Goal: Transaction & Acquisition: Purchase product/service

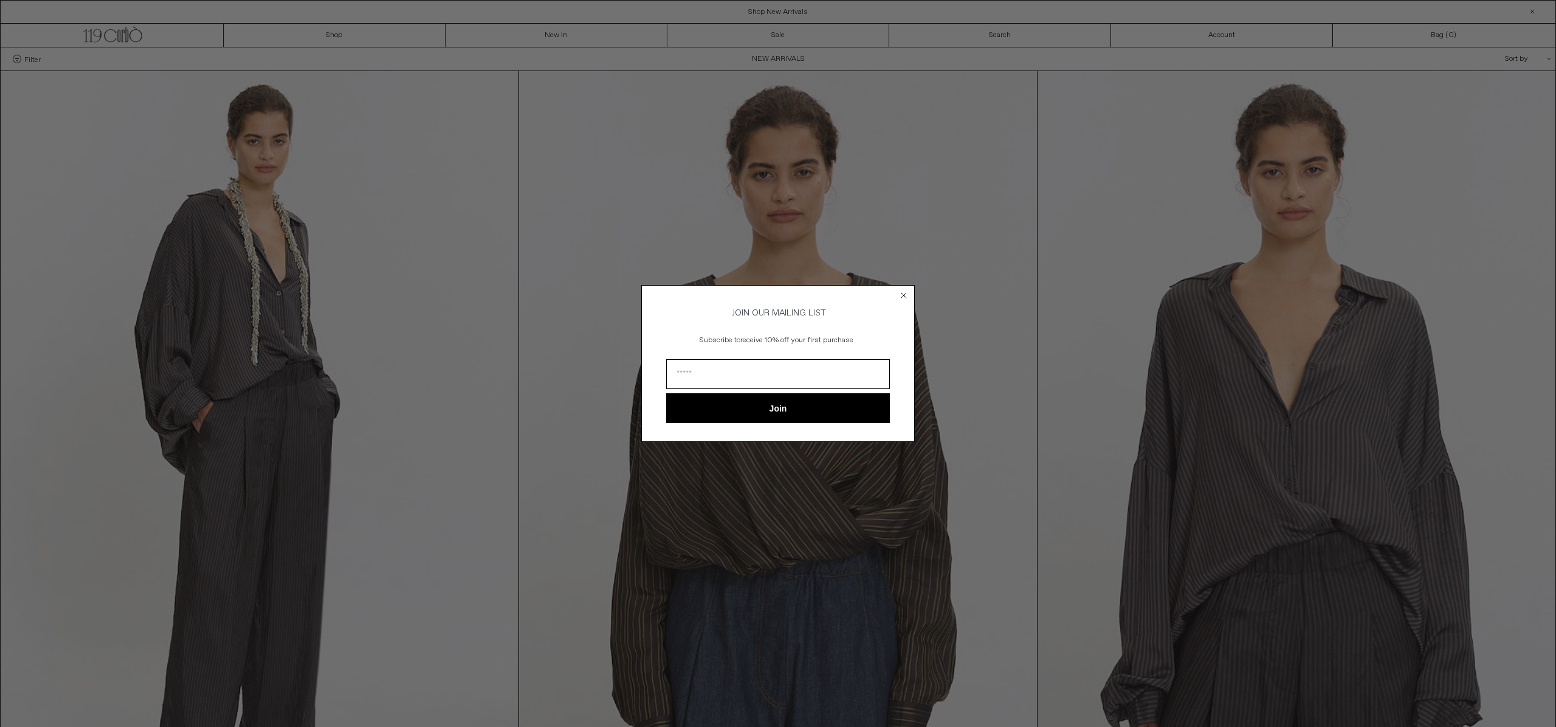
click at [906, 295] on icon "Close dialog" at bounding box center [903, 295] width 5 height 5
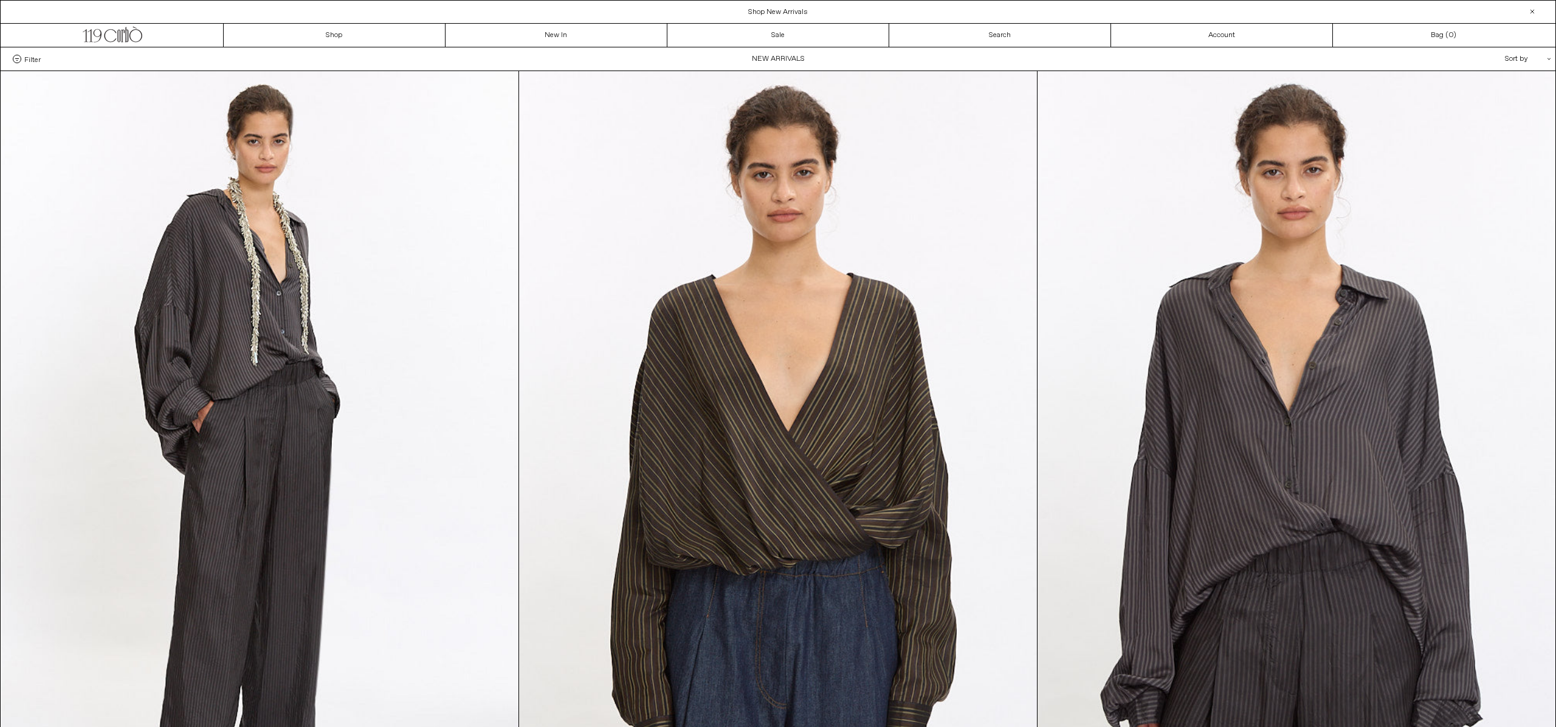
click at [1515, 58] on div "Sort by .cls-1{fill:#231f20}" at bounding box center [1488, 58] width 109 height 23
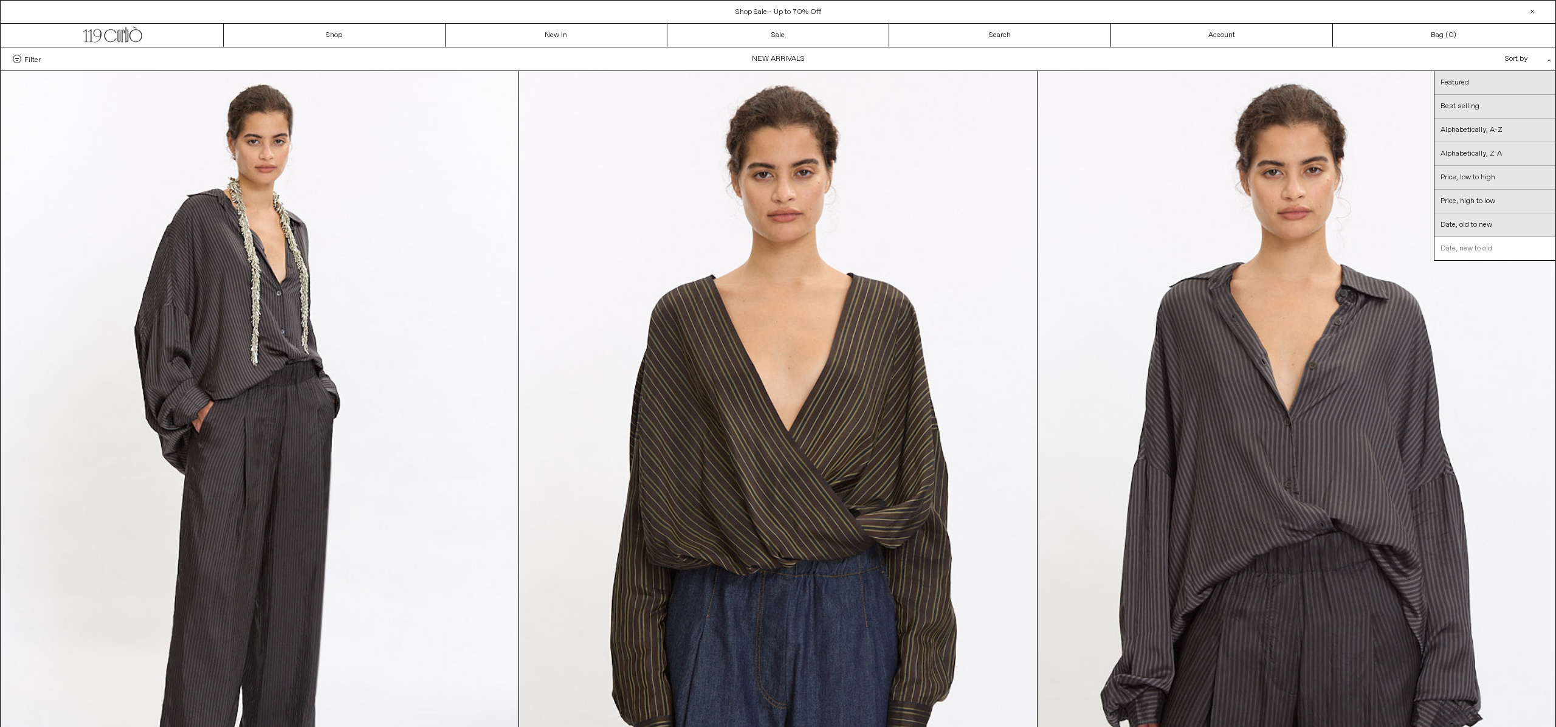
click at [1493, 251] on link "Date, new to old" at bounding box center [1494, 248] width 121 height 23
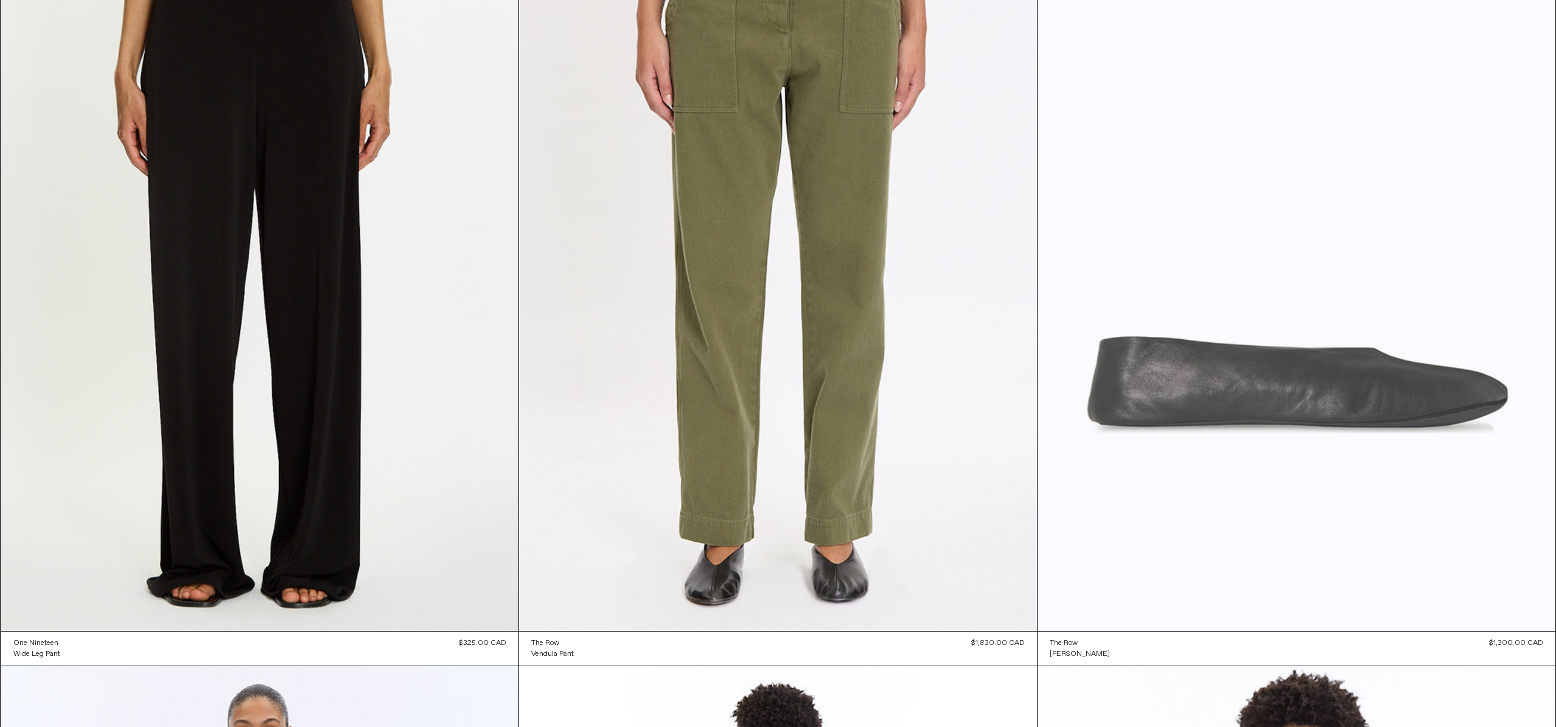
scroll to position [4276, 0]
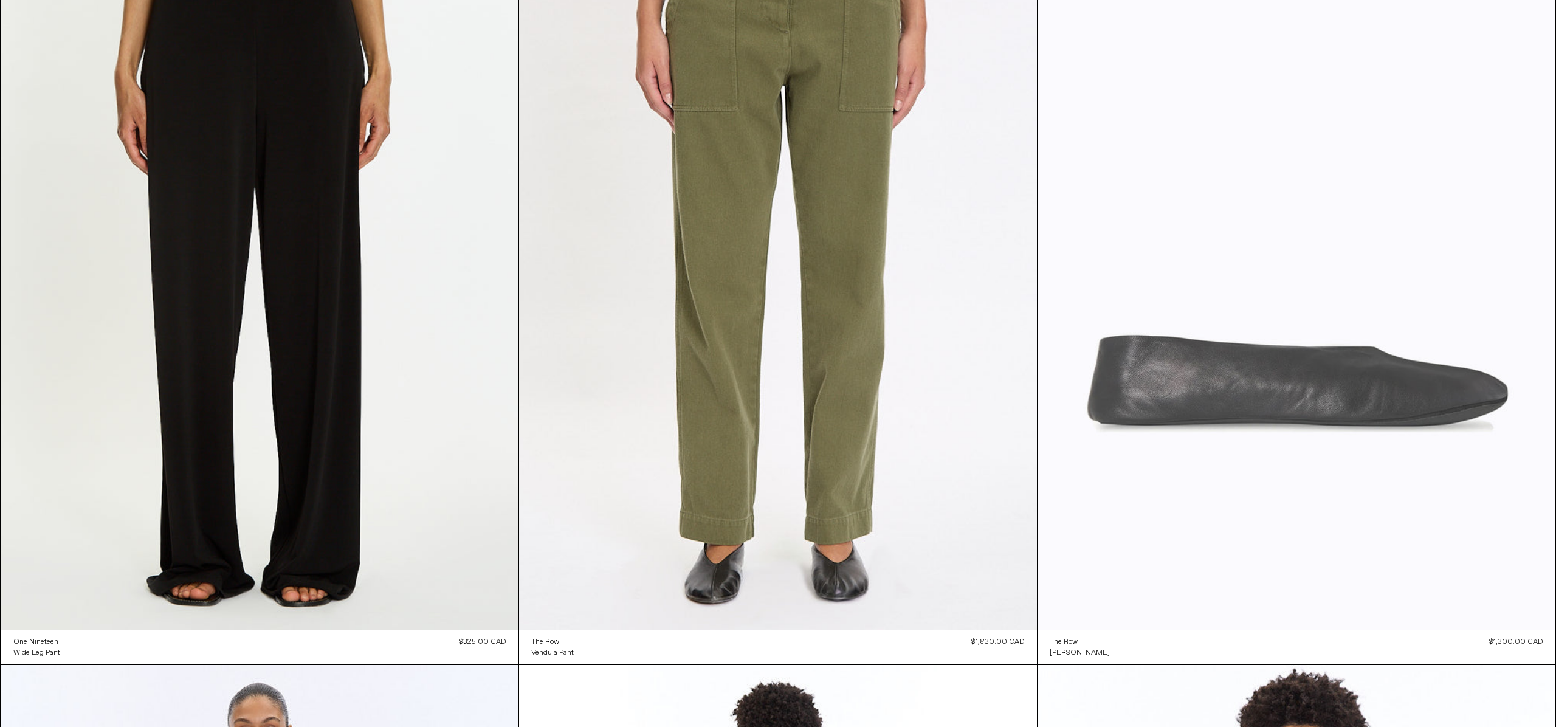
click at [1329, 263] on at bounding box center [1296, 242] width 518 height 777
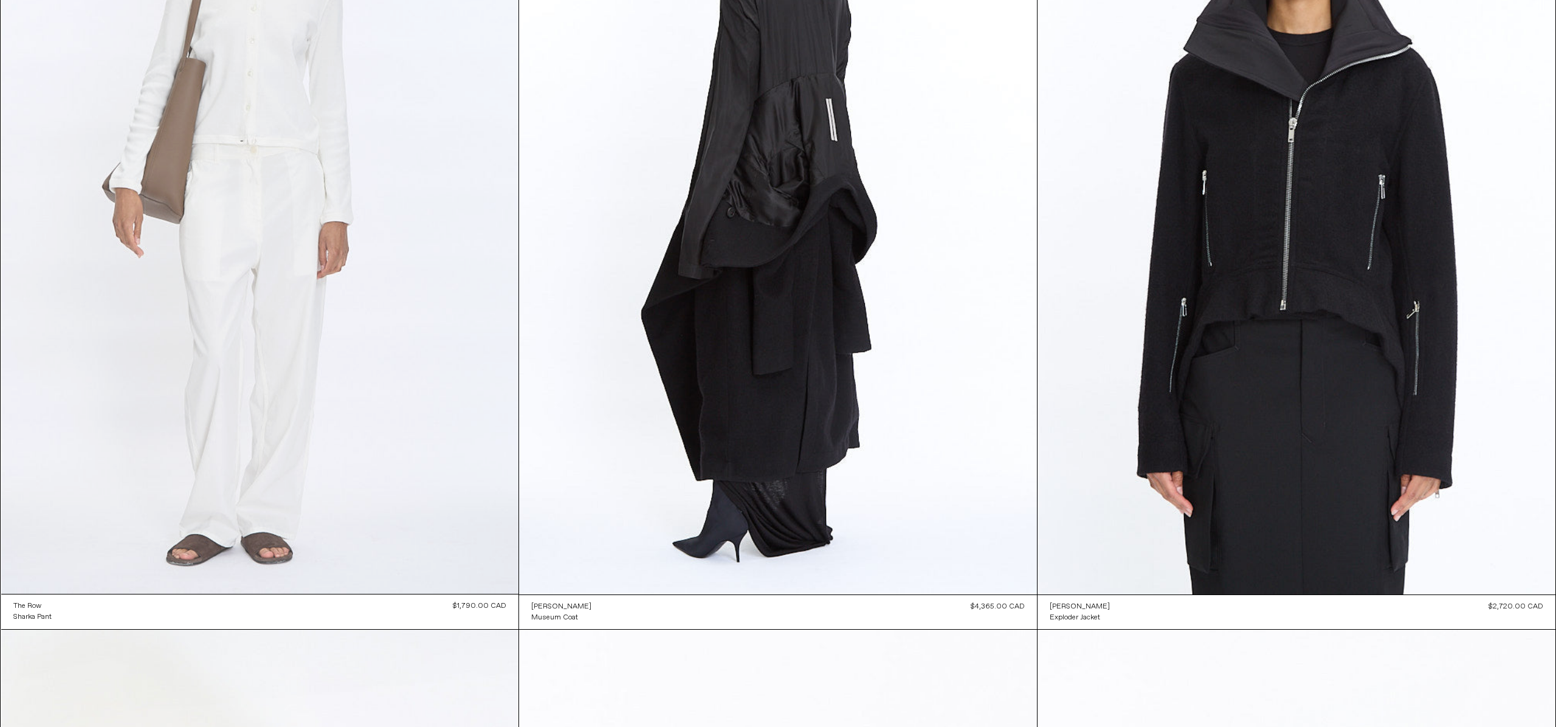
scroll to position [5137, 0]
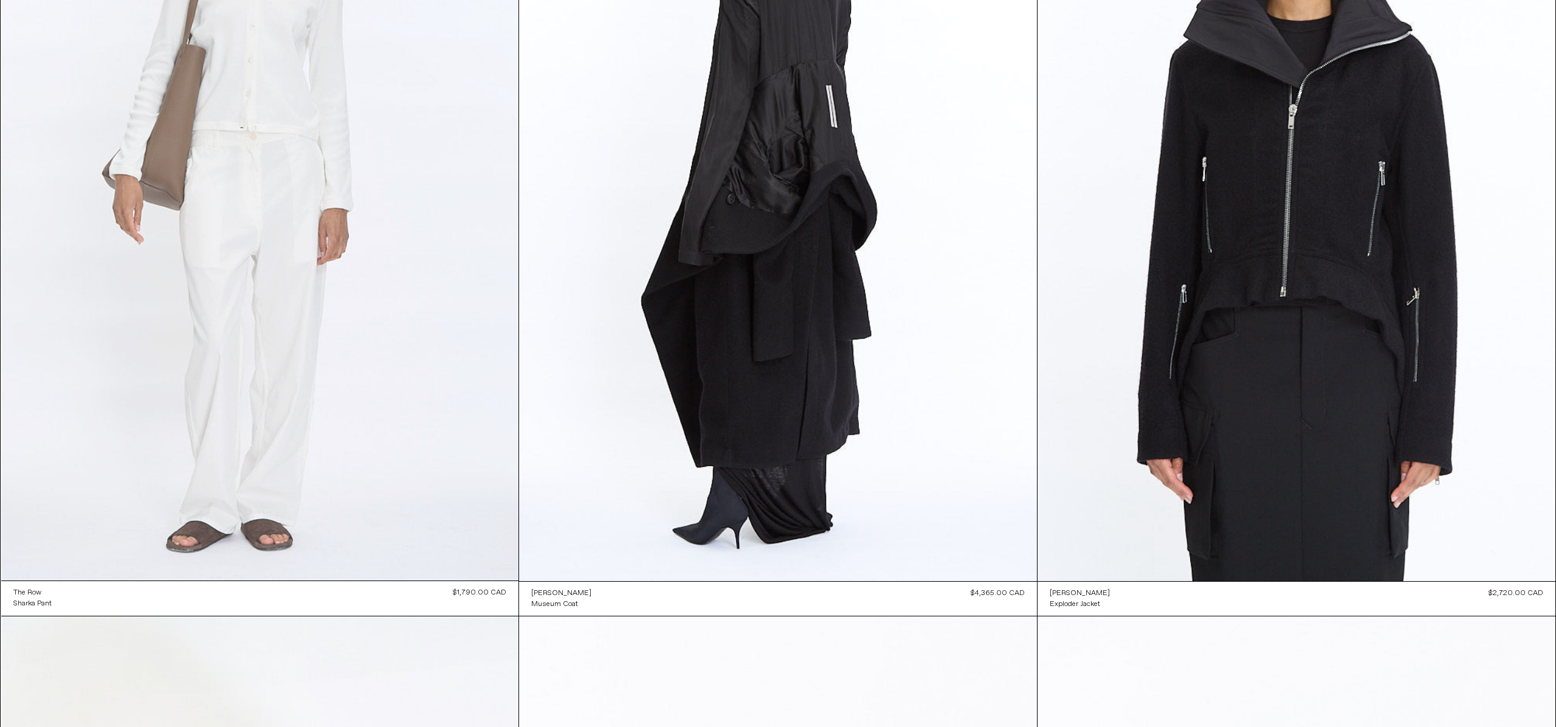
click at [261, 95] on at bounding box center [260, 192] width 518 height 776
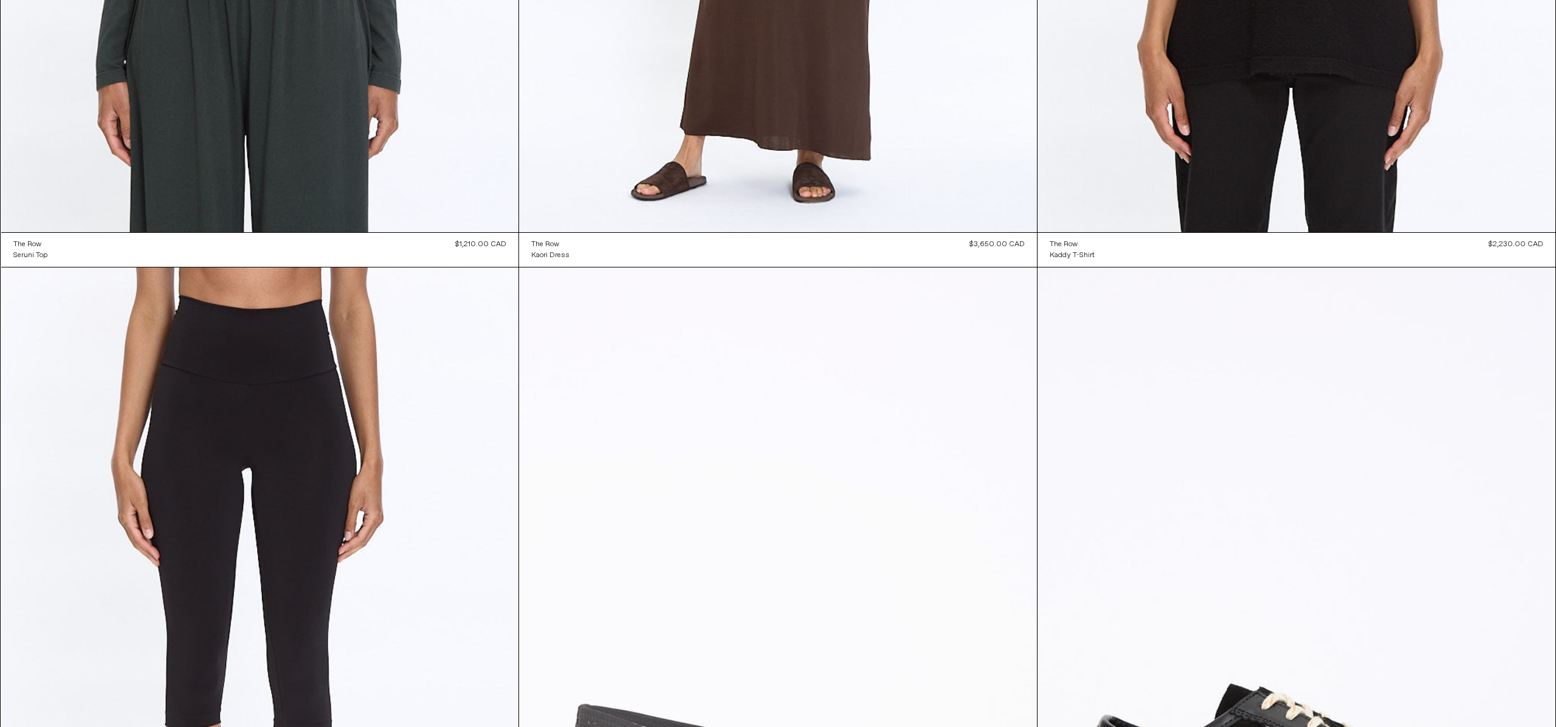
scroll to position [10994, 0]
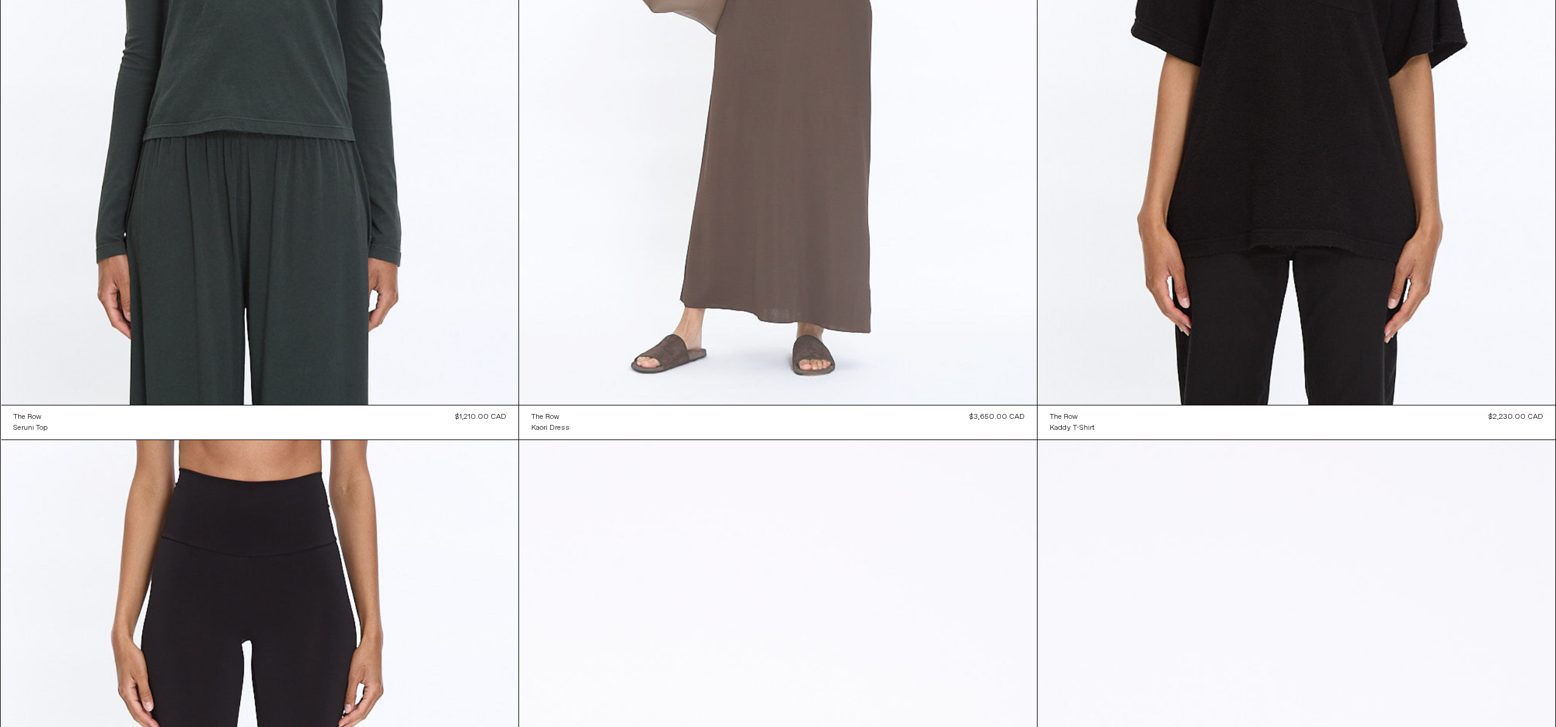
click at [808, 140] on at bounding box center [778, 17] width 518 height 777
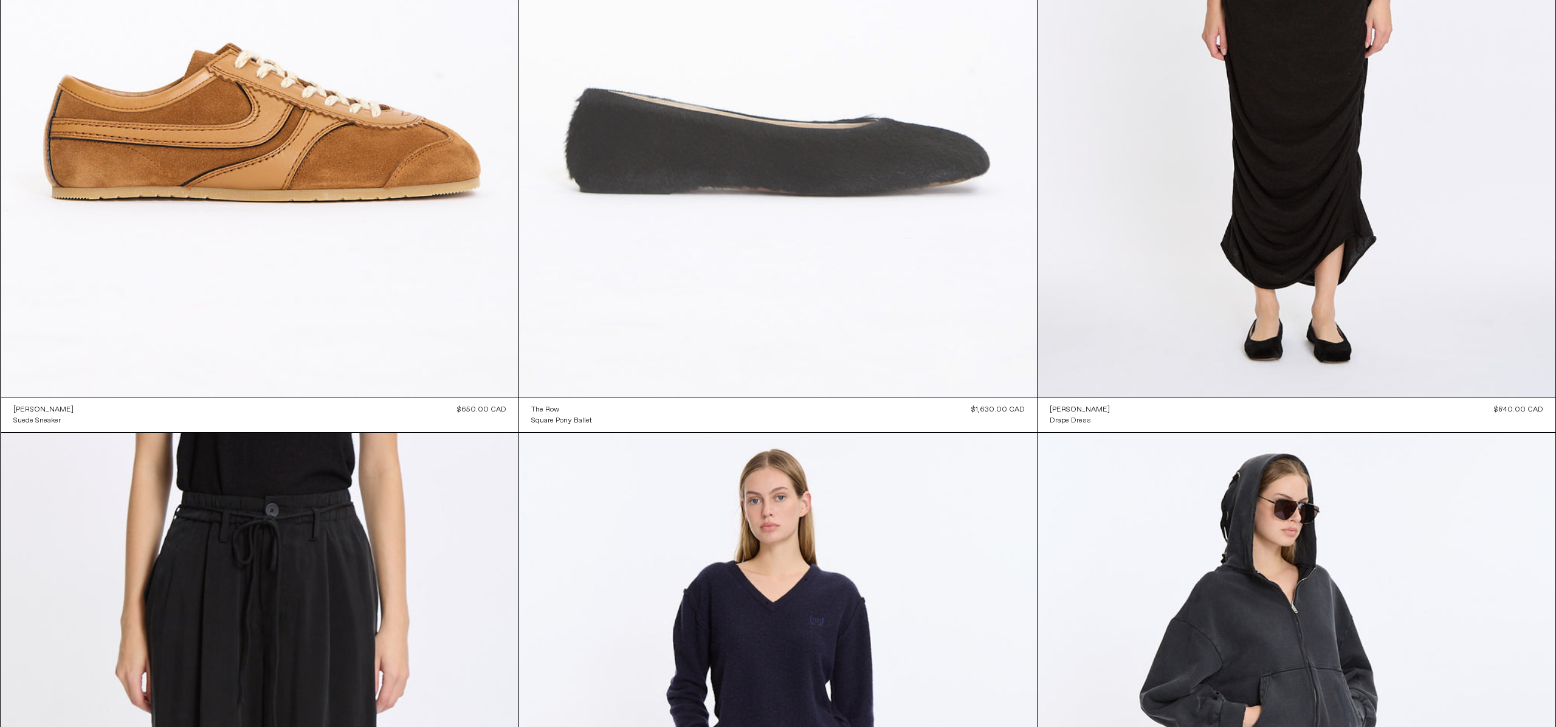
scroll to position [12625, 0]
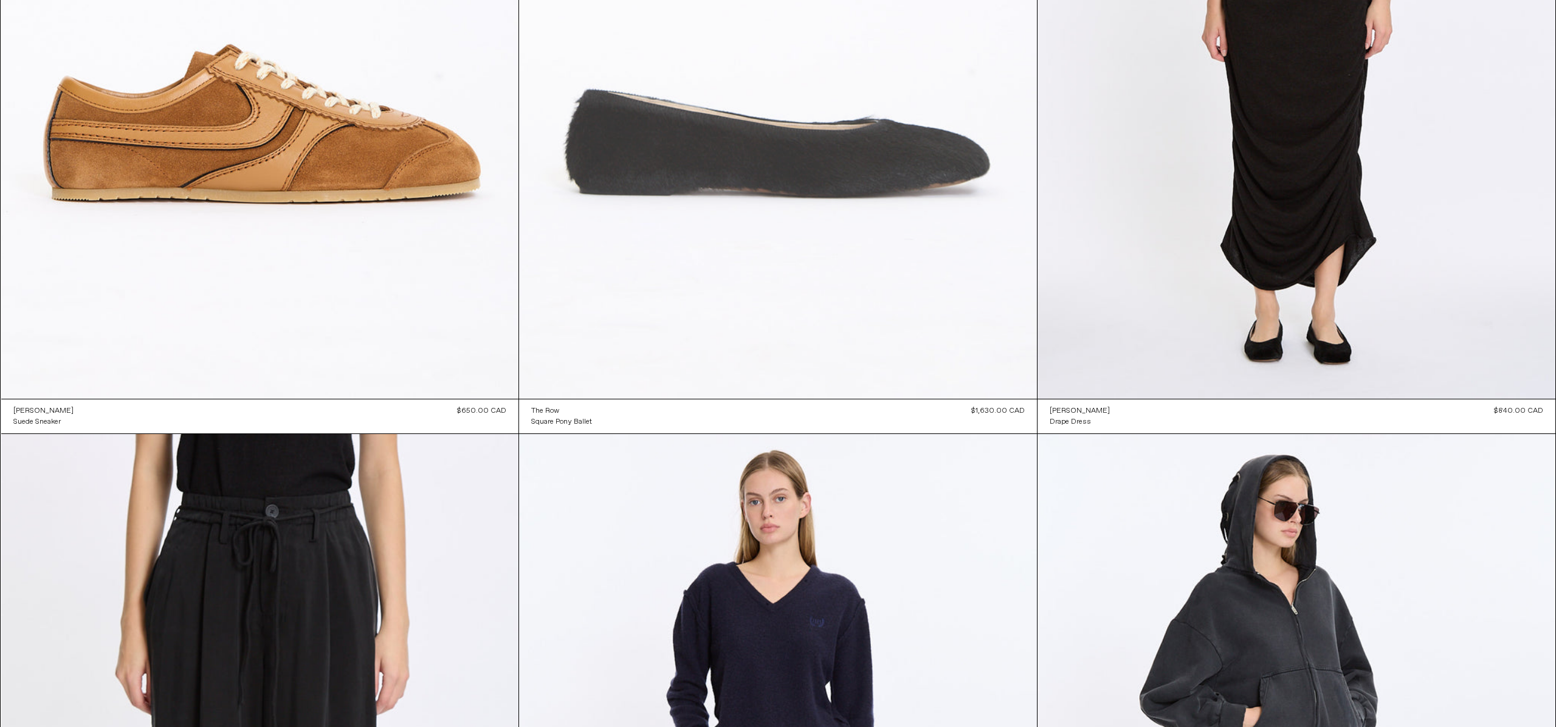
click at [858, 200] on at bounding box center [778, 11] width 518 height 777
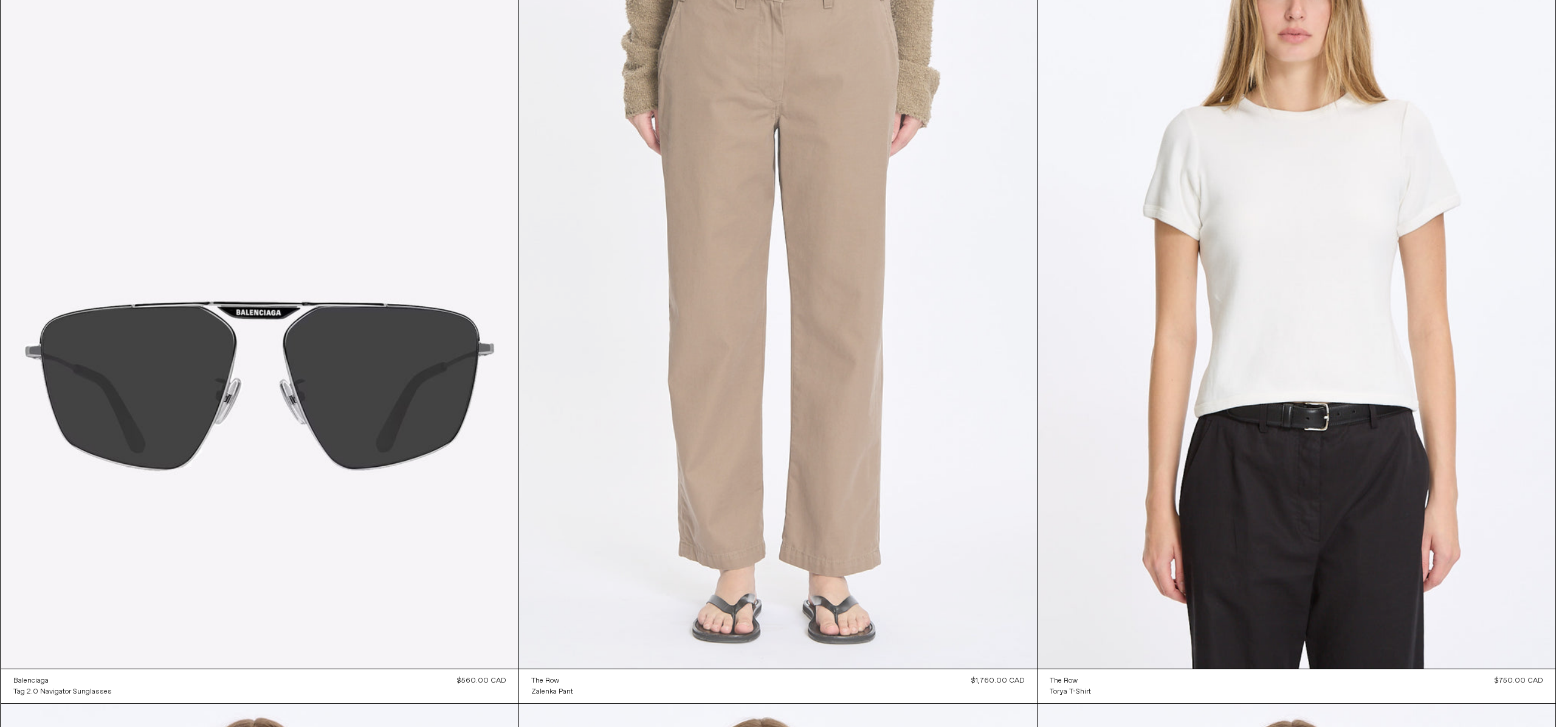
scroll to position [13979, 0]
click at [805, 213] on at bounding box center [778, 282] width 518 height 777
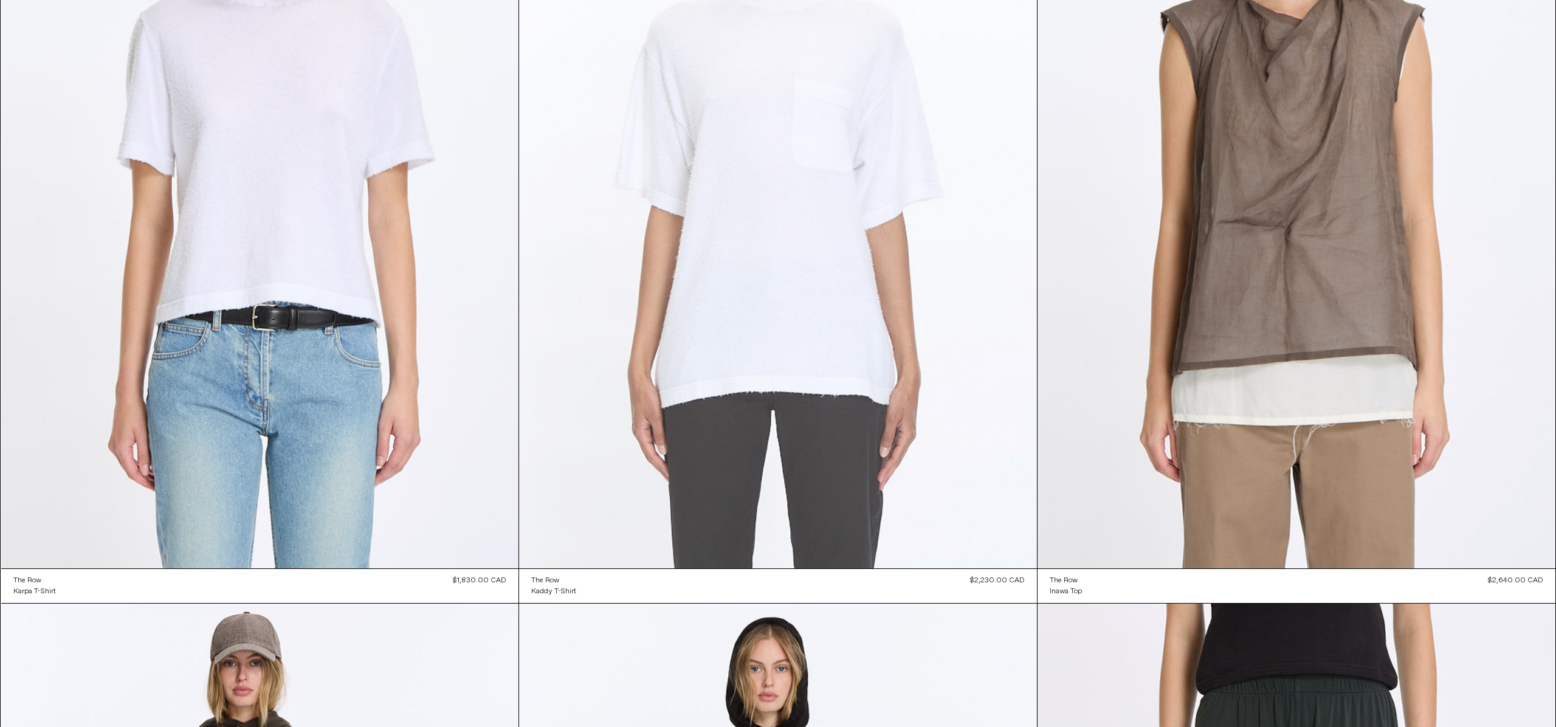
scroll to position [15706, 0]
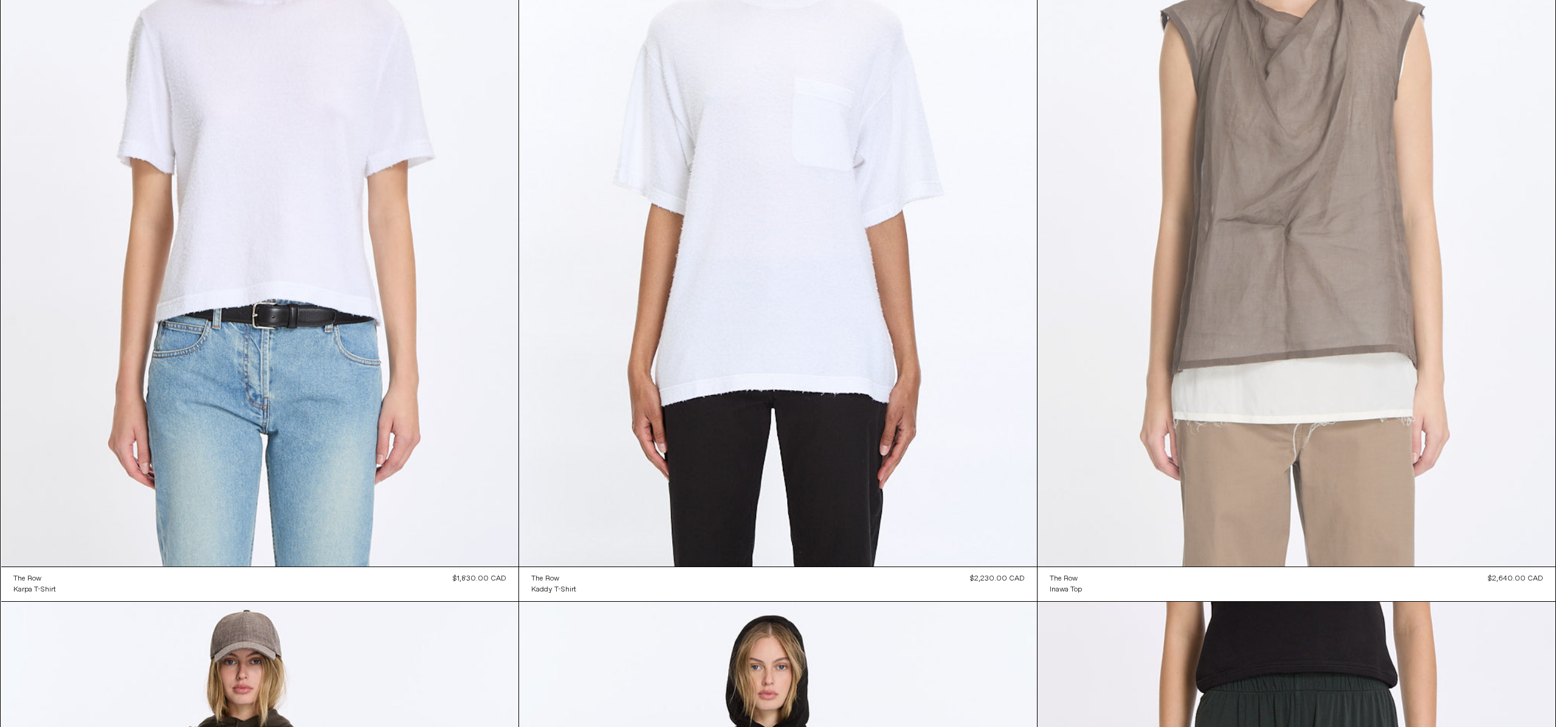
click at [1369, 217] on at bounding box center [1296, 178] width 518 height 777
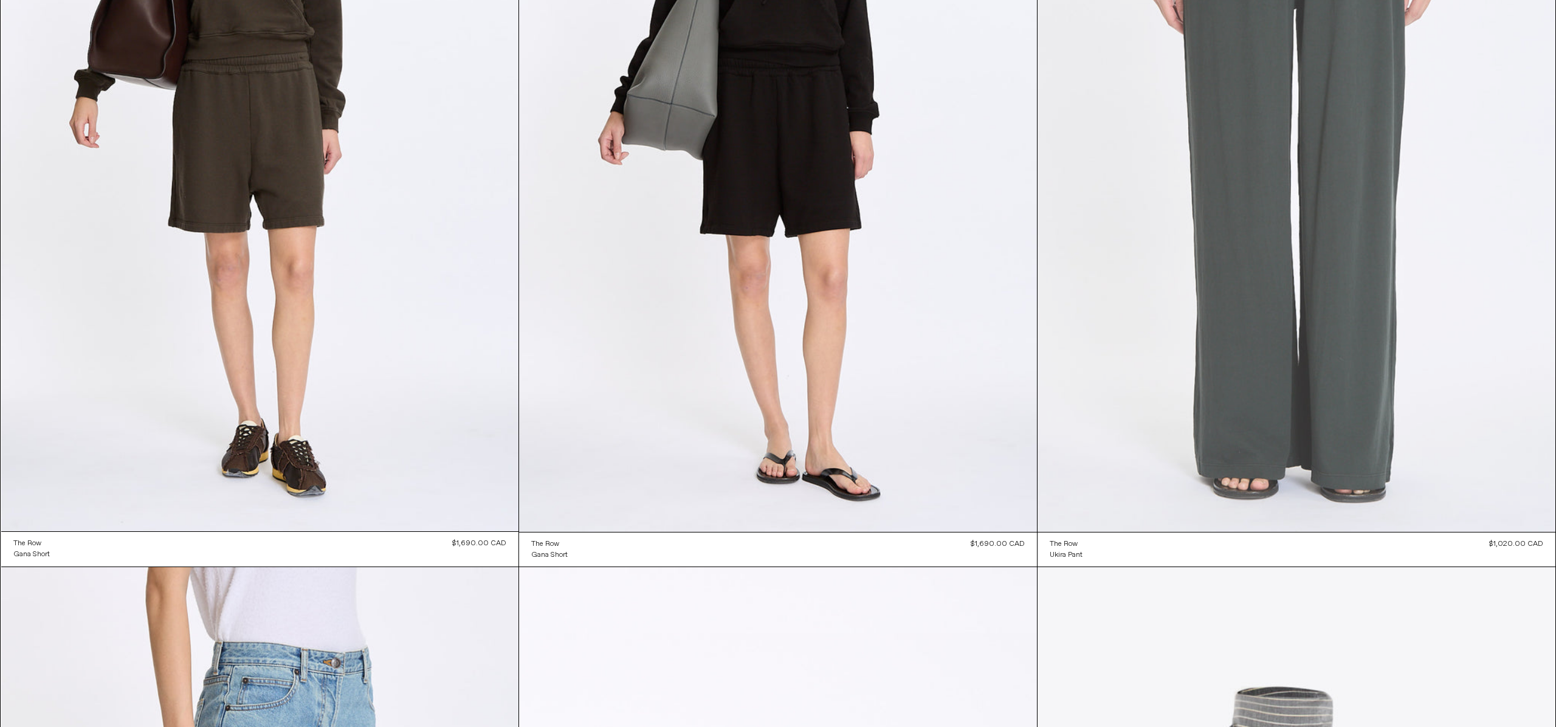
scroll to position [16631, 0]
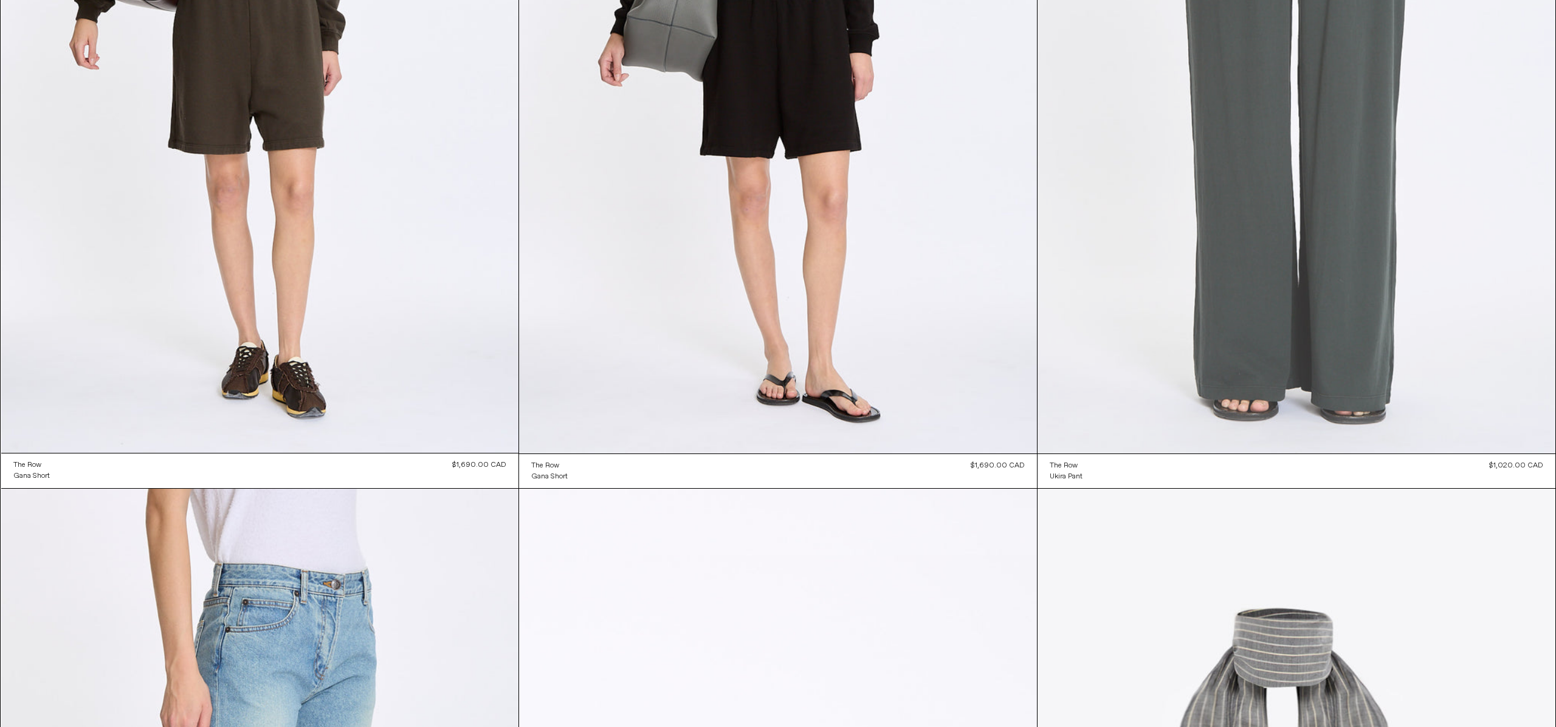
click at [1415, 150] on at bounding box center [1296, 65] width 518 height 777
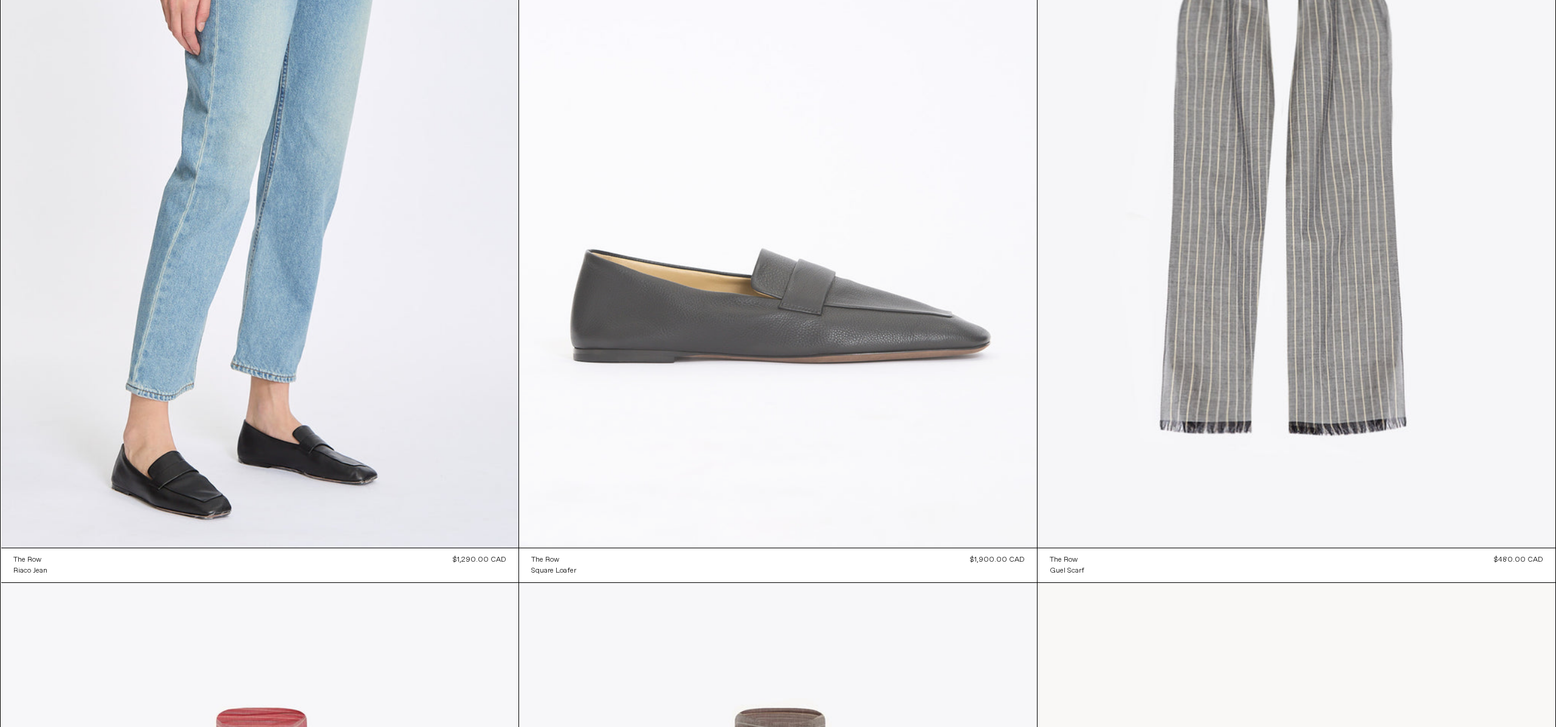
scroll to position [17354, 0]
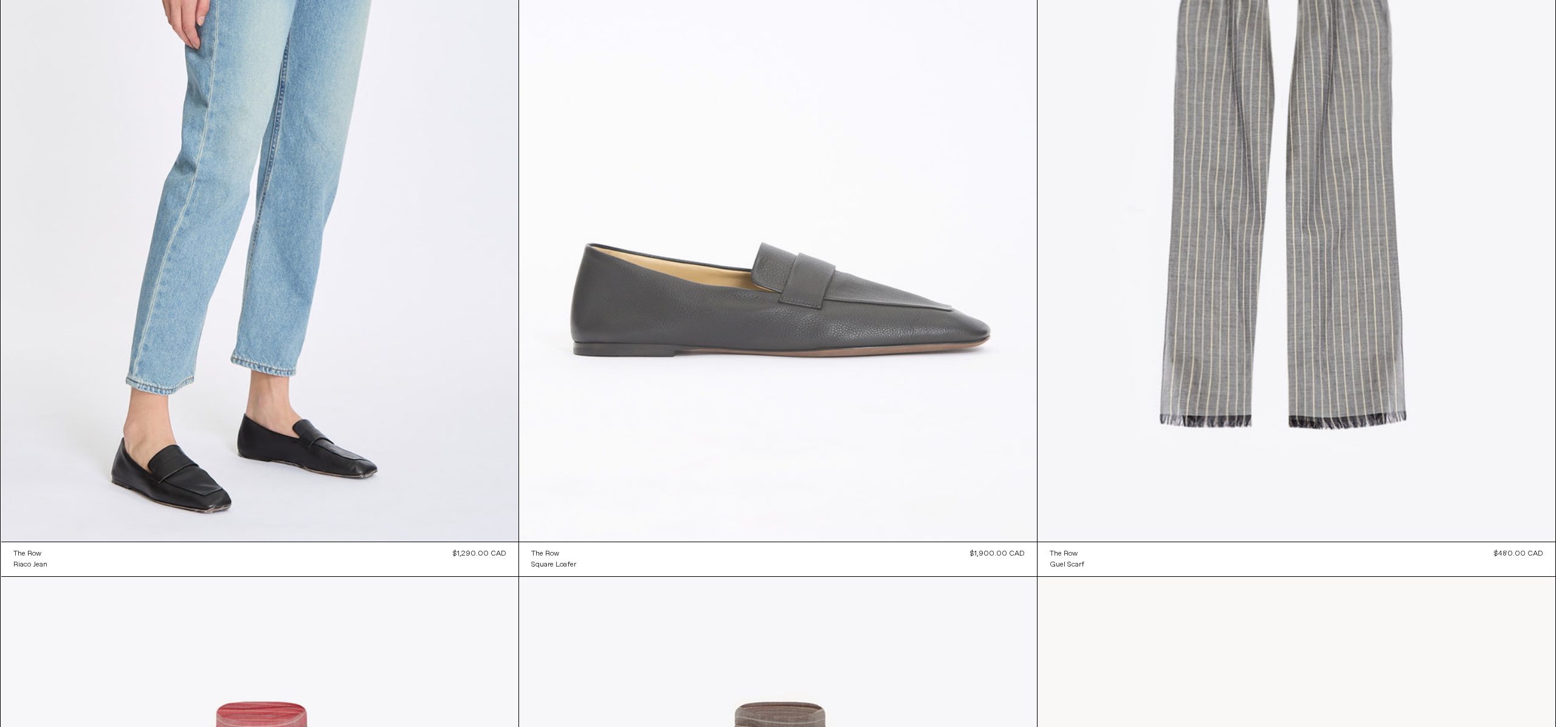
click at [878, 243] on at bounding box center [778, 153] width 518 height 777
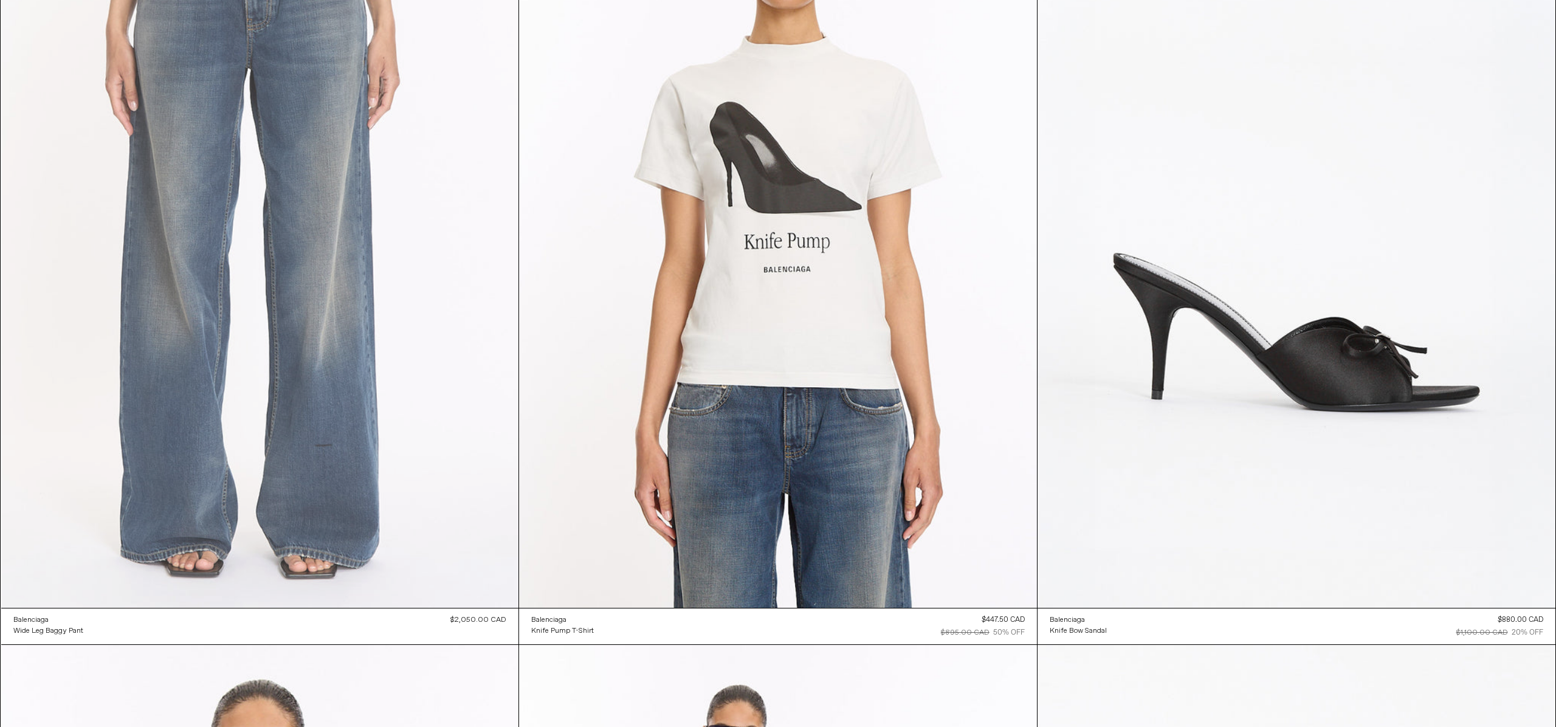
scroll to position [28657, 0]
click at [263, 167] on at bounding box center [260, 220] width 518 height 776
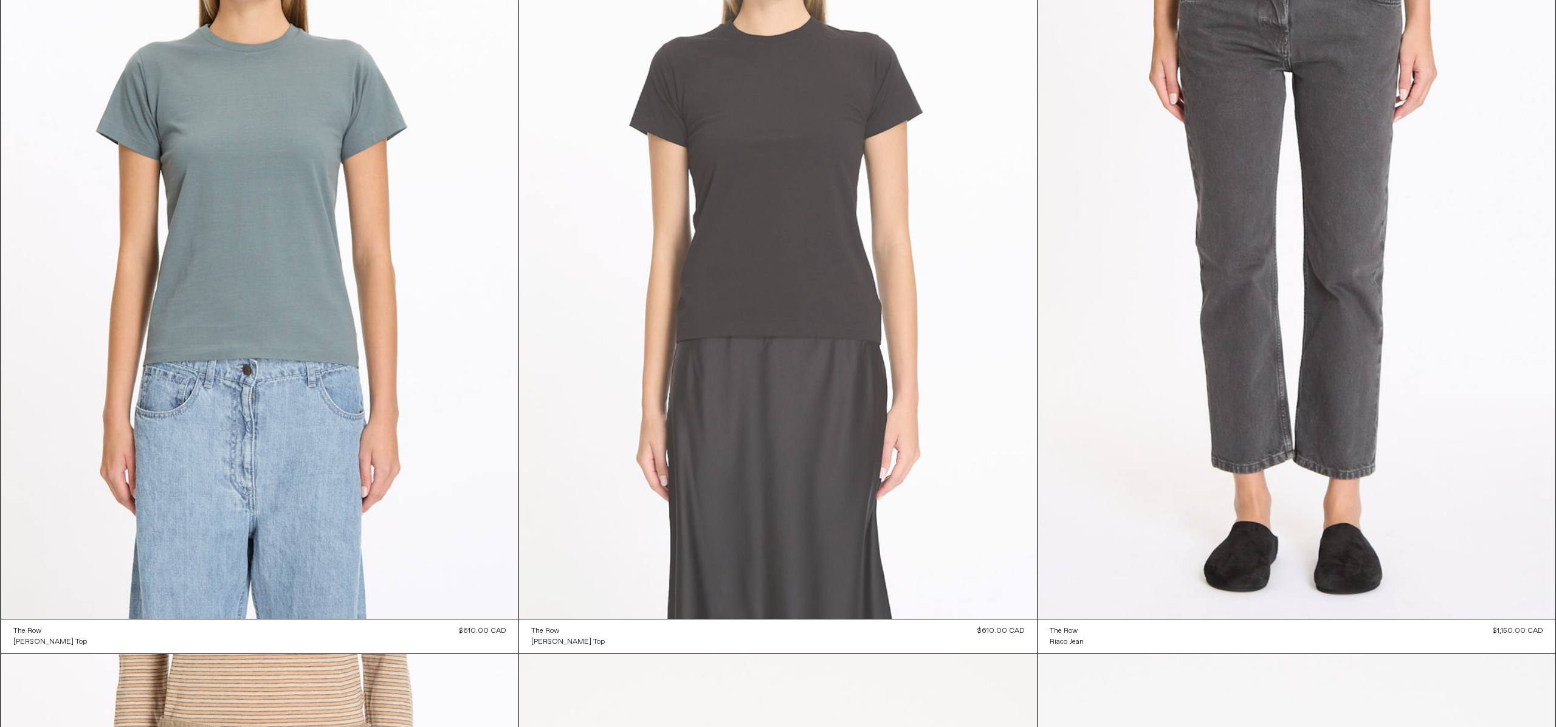
scroll to position [44907, 0]
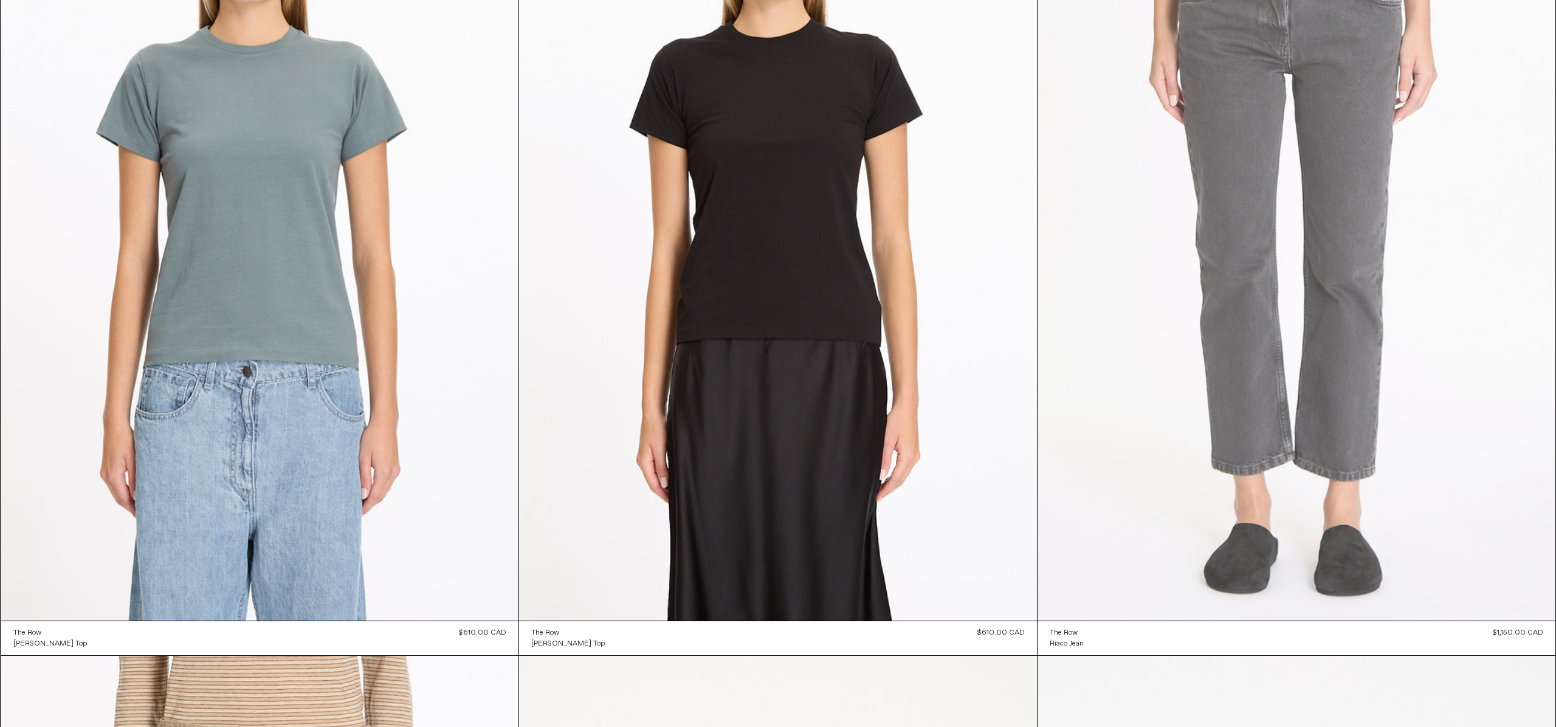
click at [1355, 214] on at bounding box center [1296, 232] width 518 height 777
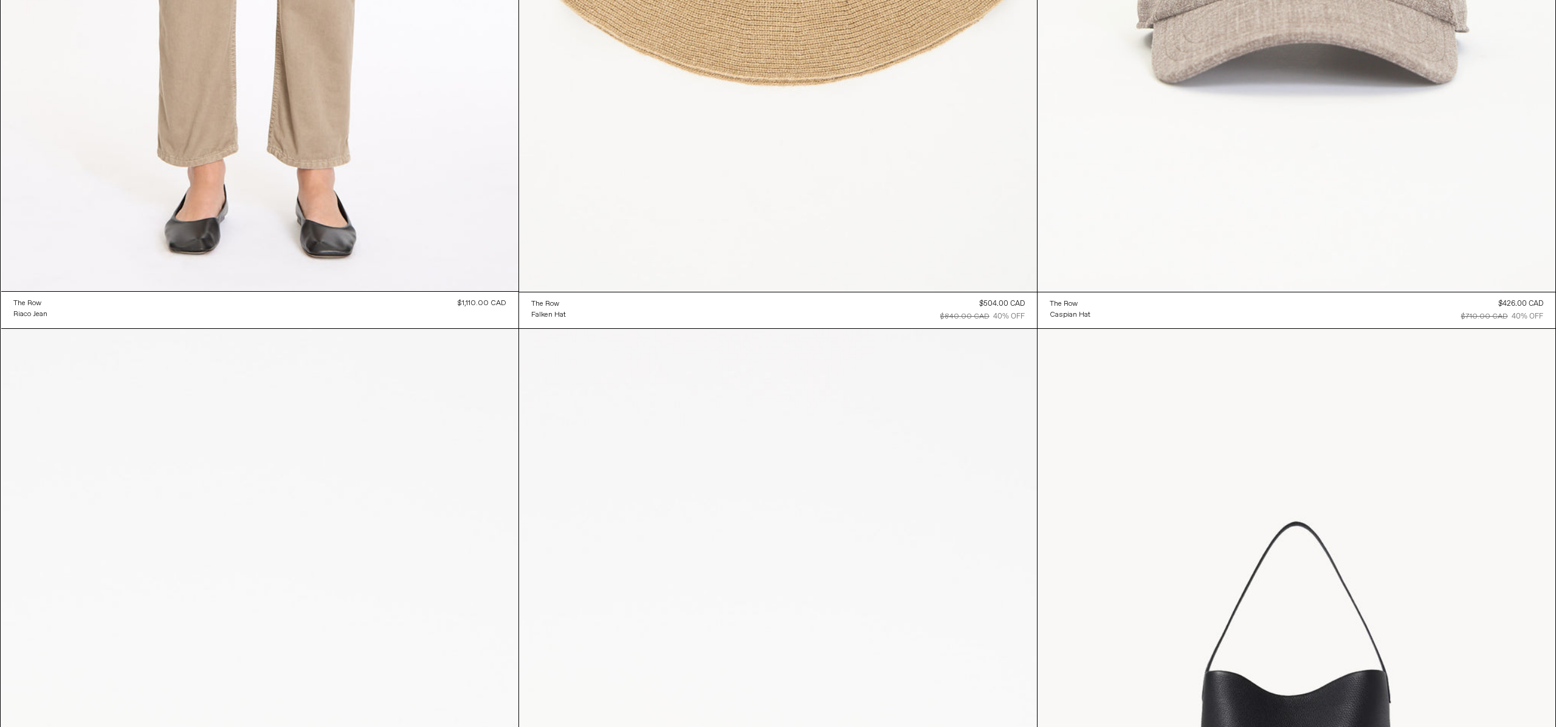
scroll to position [46048, 0]
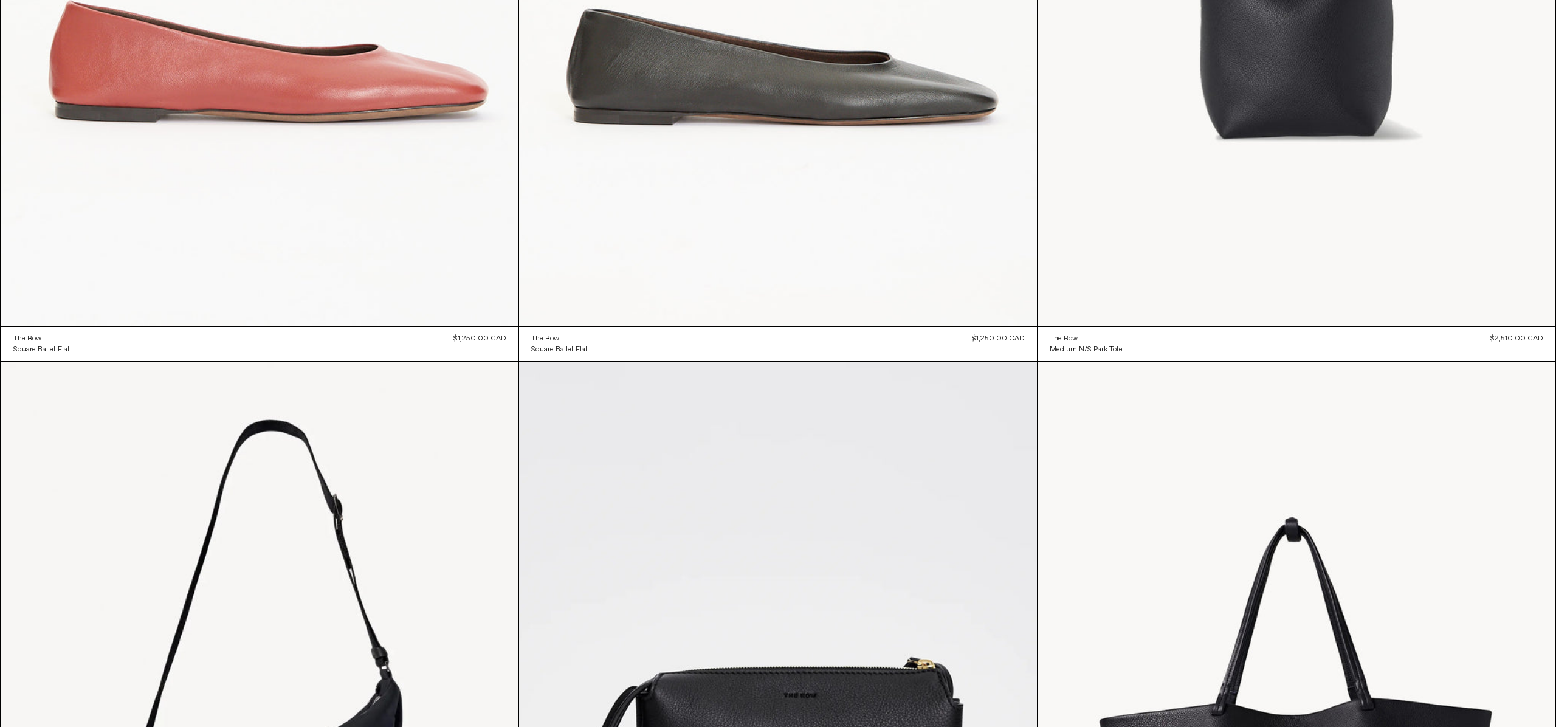
scroll to position [46826, 0]
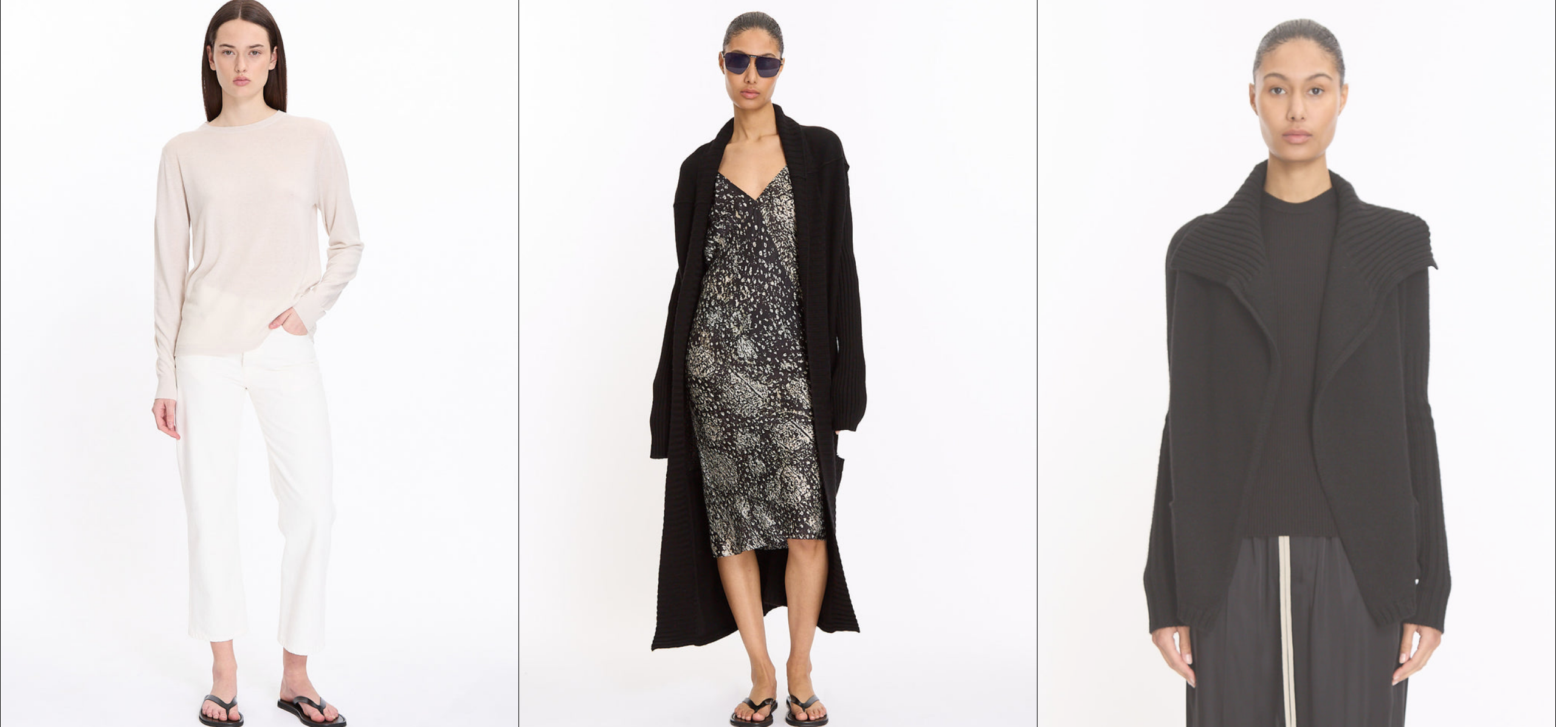
scroll to position [49637, 0]
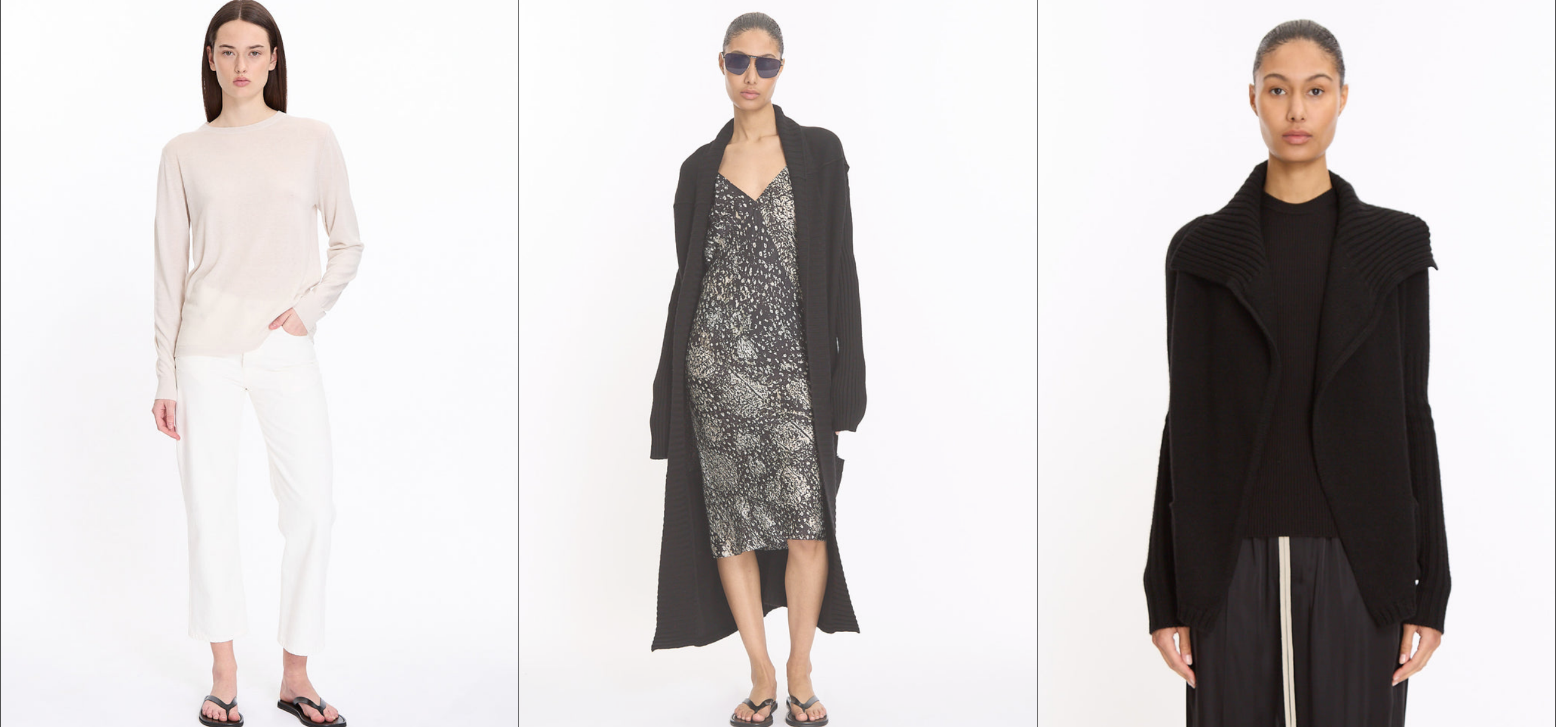
click at [735, 208] on at bounding box center [778, 373] width 518 height 777
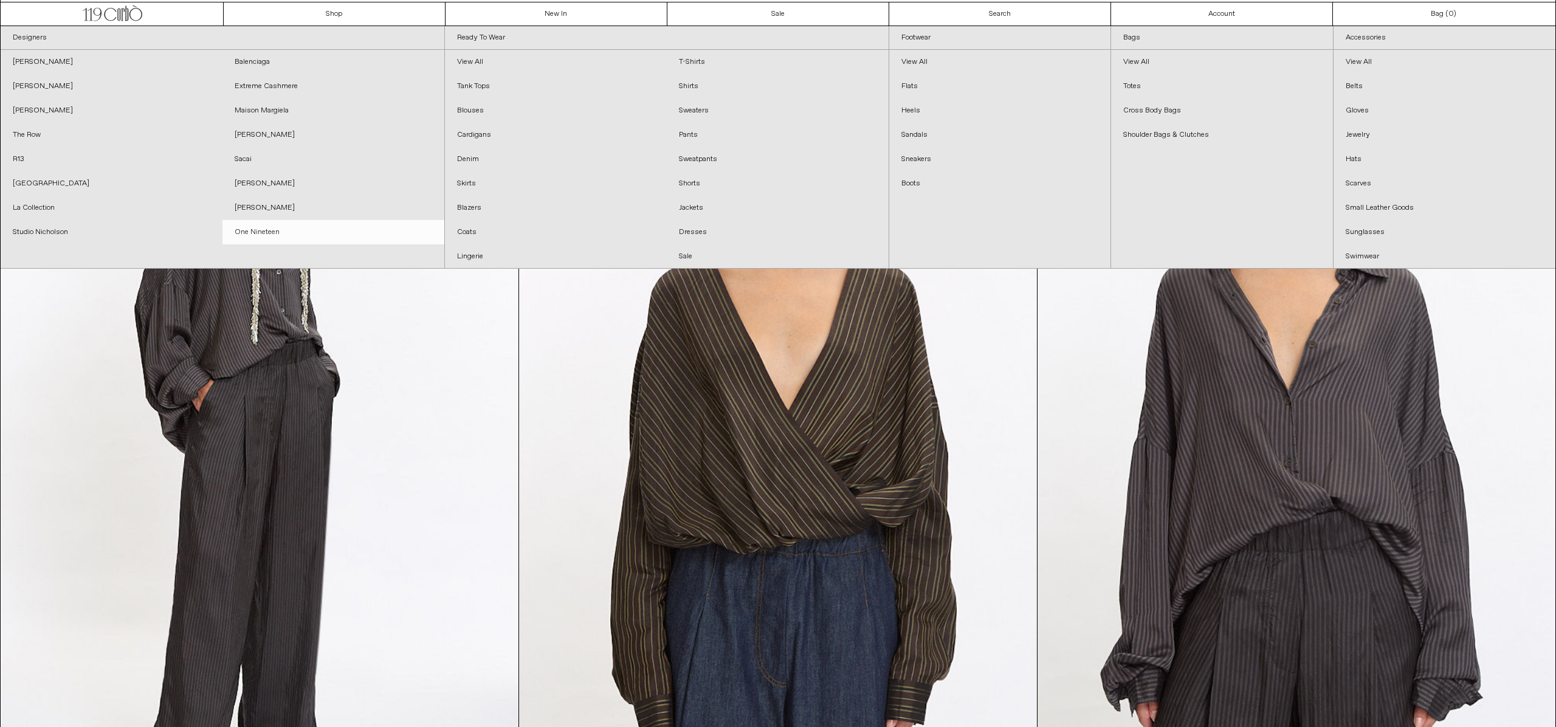
scroll to position [21, 0]
click at [32, 135] on link "The Row" at bounding box center [112, 135] width 222 height 24
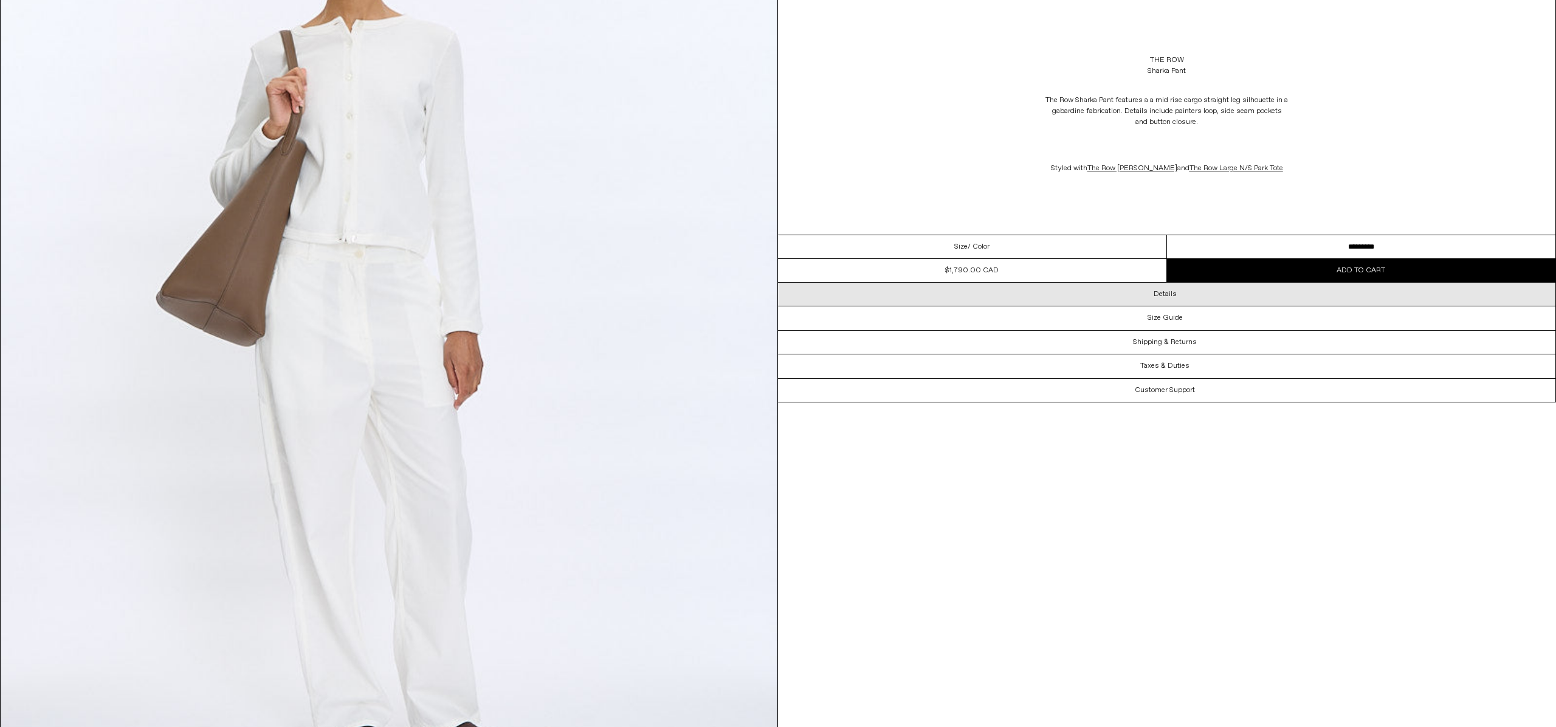
scroll to position [4997, 0]
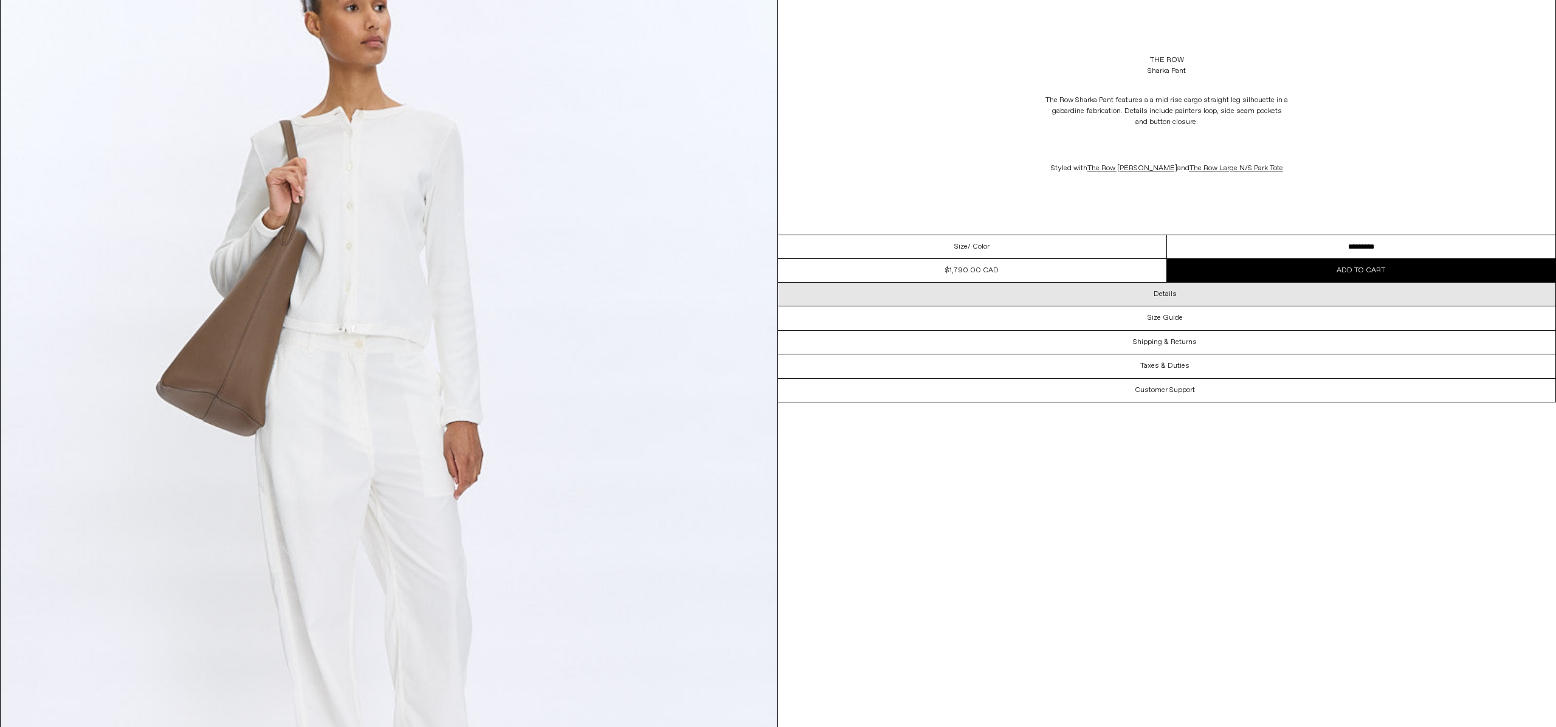
click at [1192, 295] on div "Details" at bounding box center [1166, 294] width 777 height 23
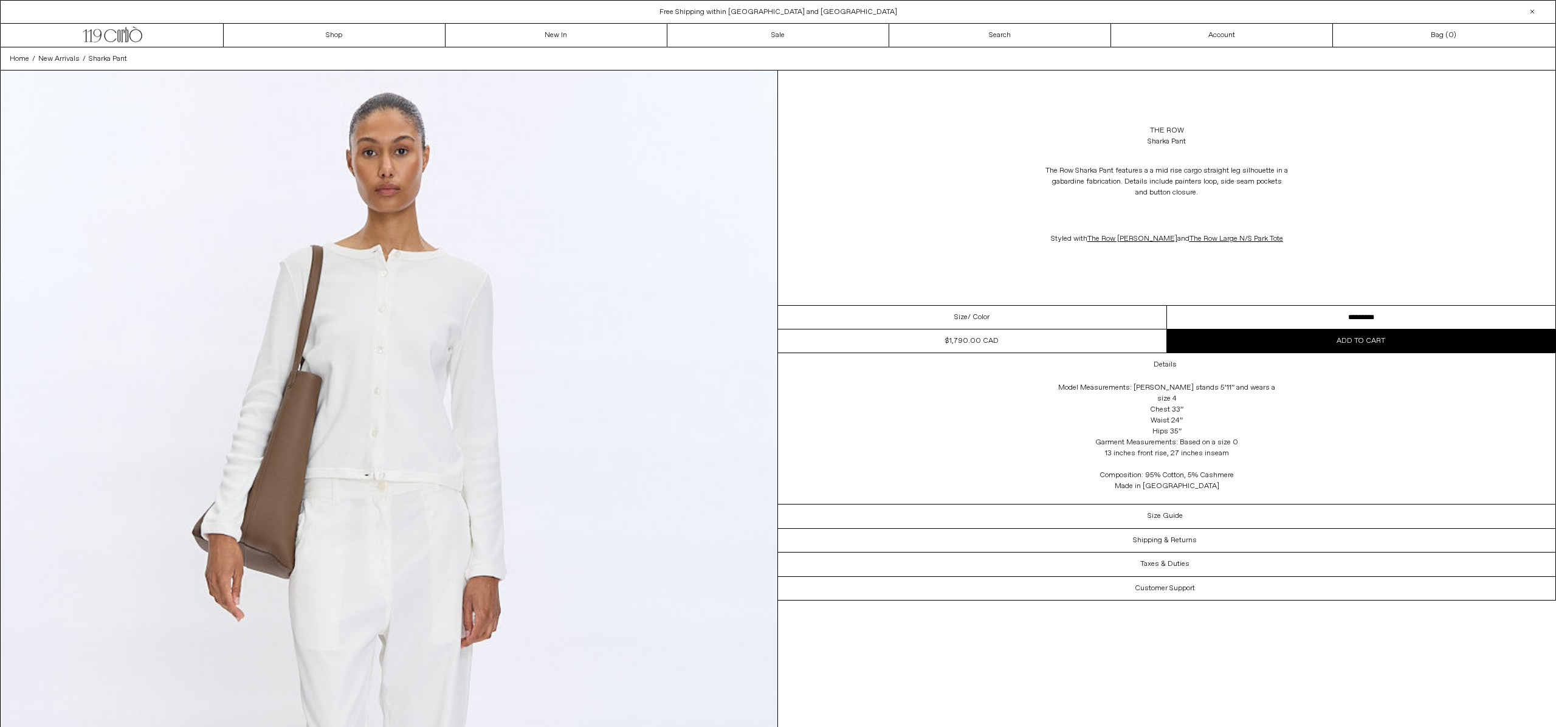
scroll to position [0, 0]
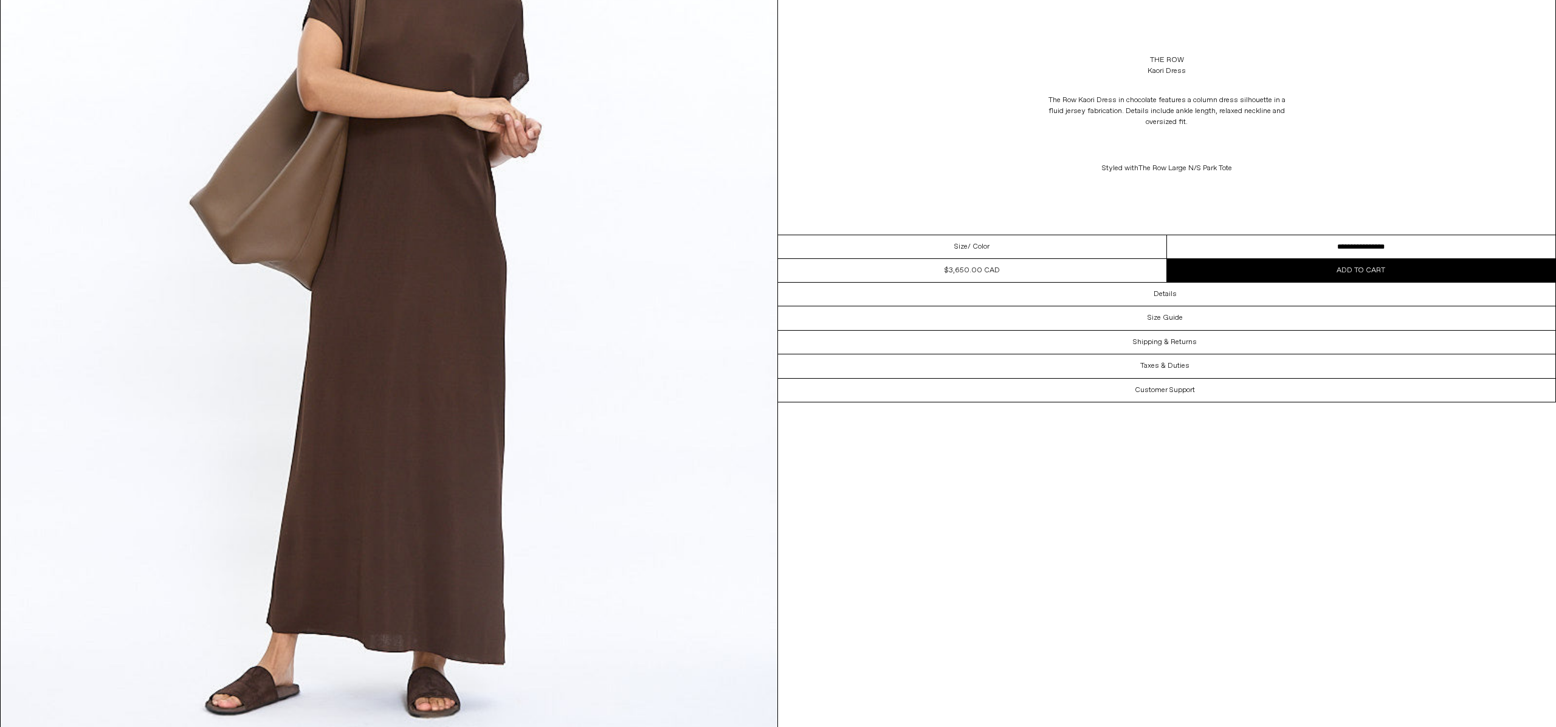
scroll to position [288, 0]
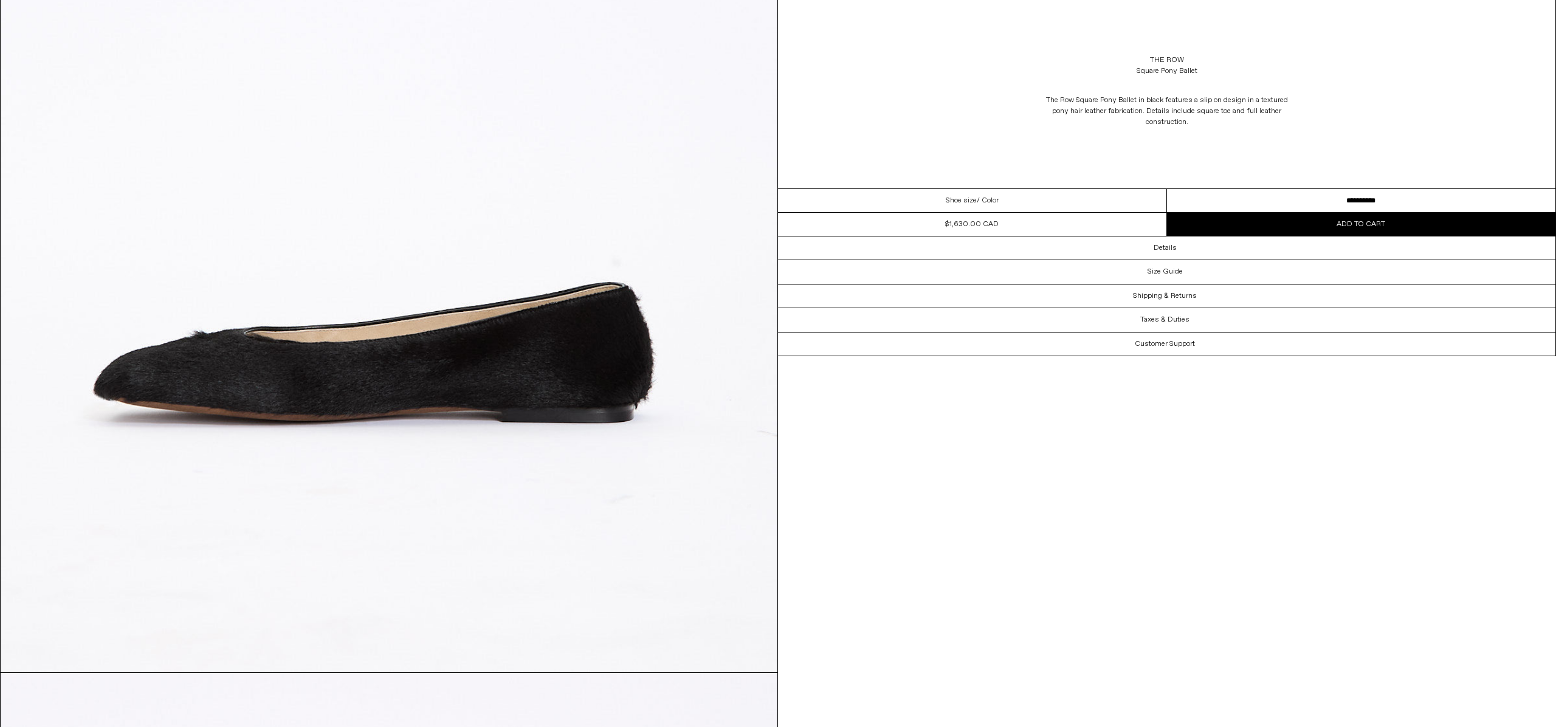
scroll to position [3033, 0]
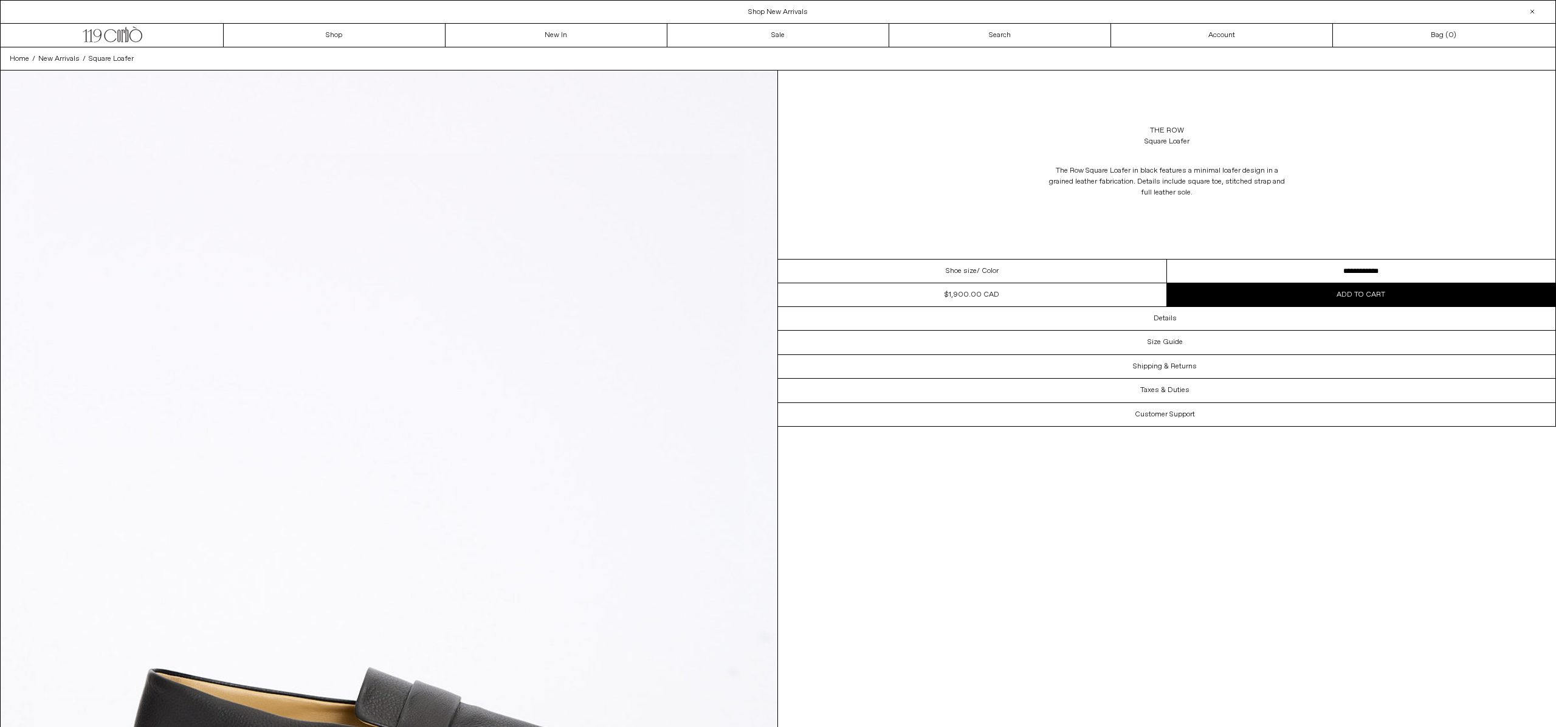
select select "**********"
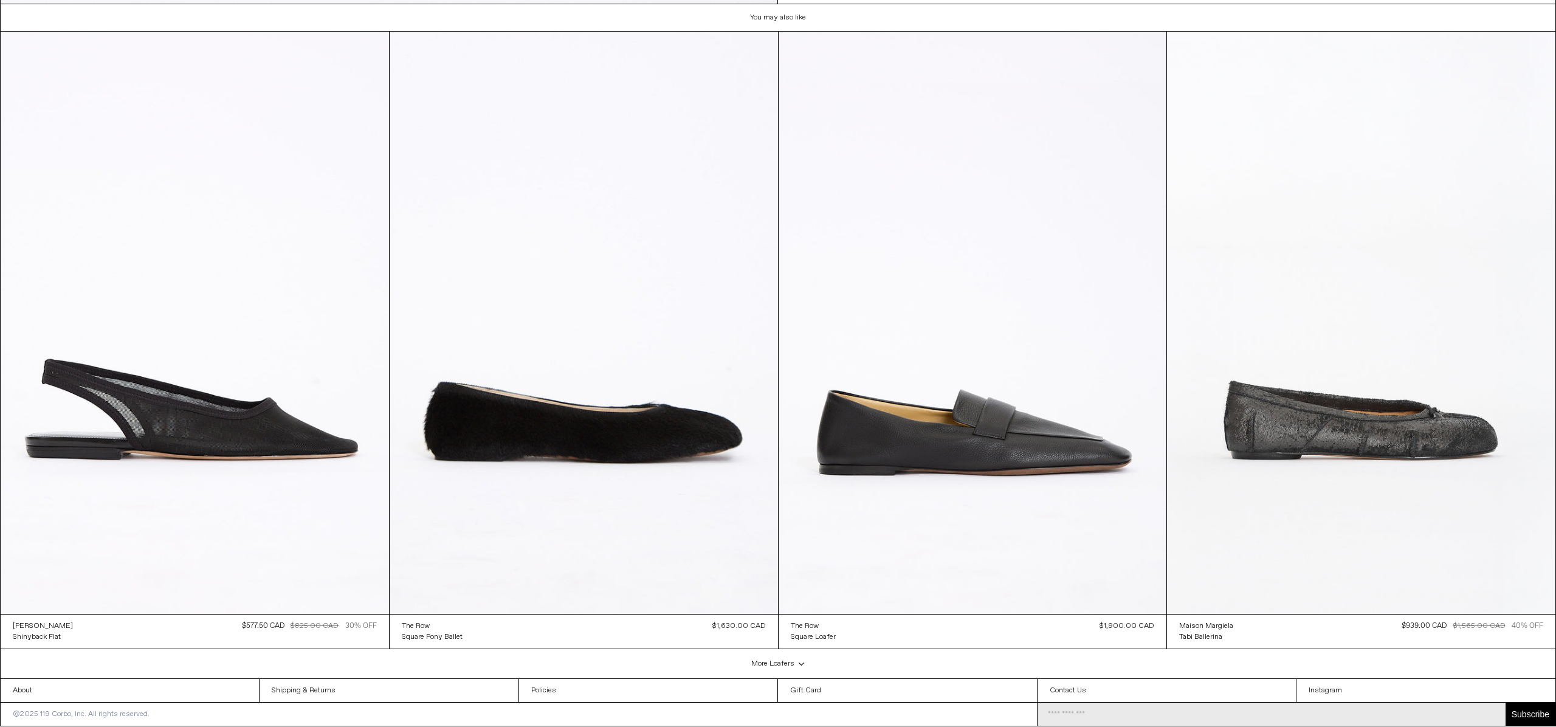
scroll to position [4924, 0]
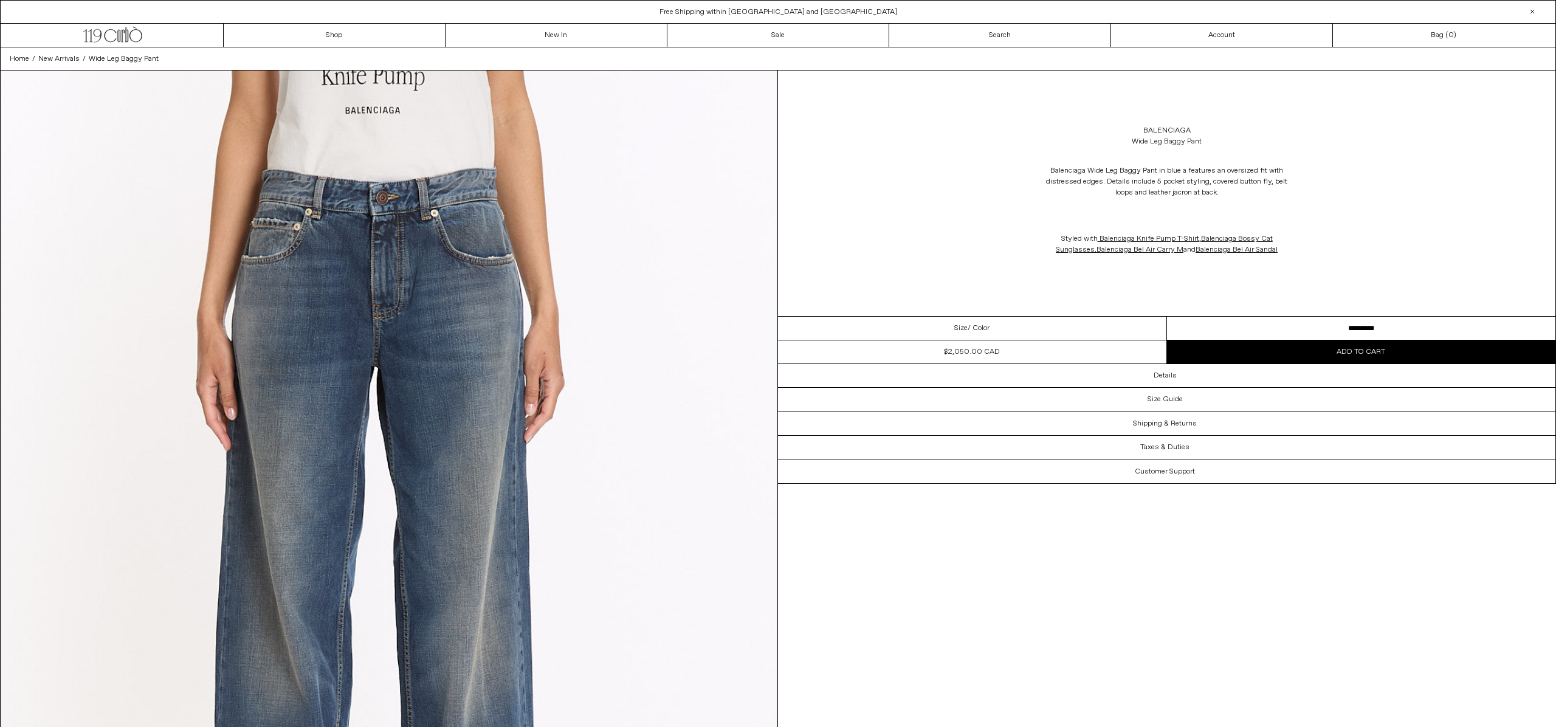
drag, startPoint x: 1316, startPoint y: 322, endPoint x: 1366, endPoint y: 248, distance: 89.0
click at [1365, 248] on div "**********" at bounding box center [1167, 276] width 778 height 413
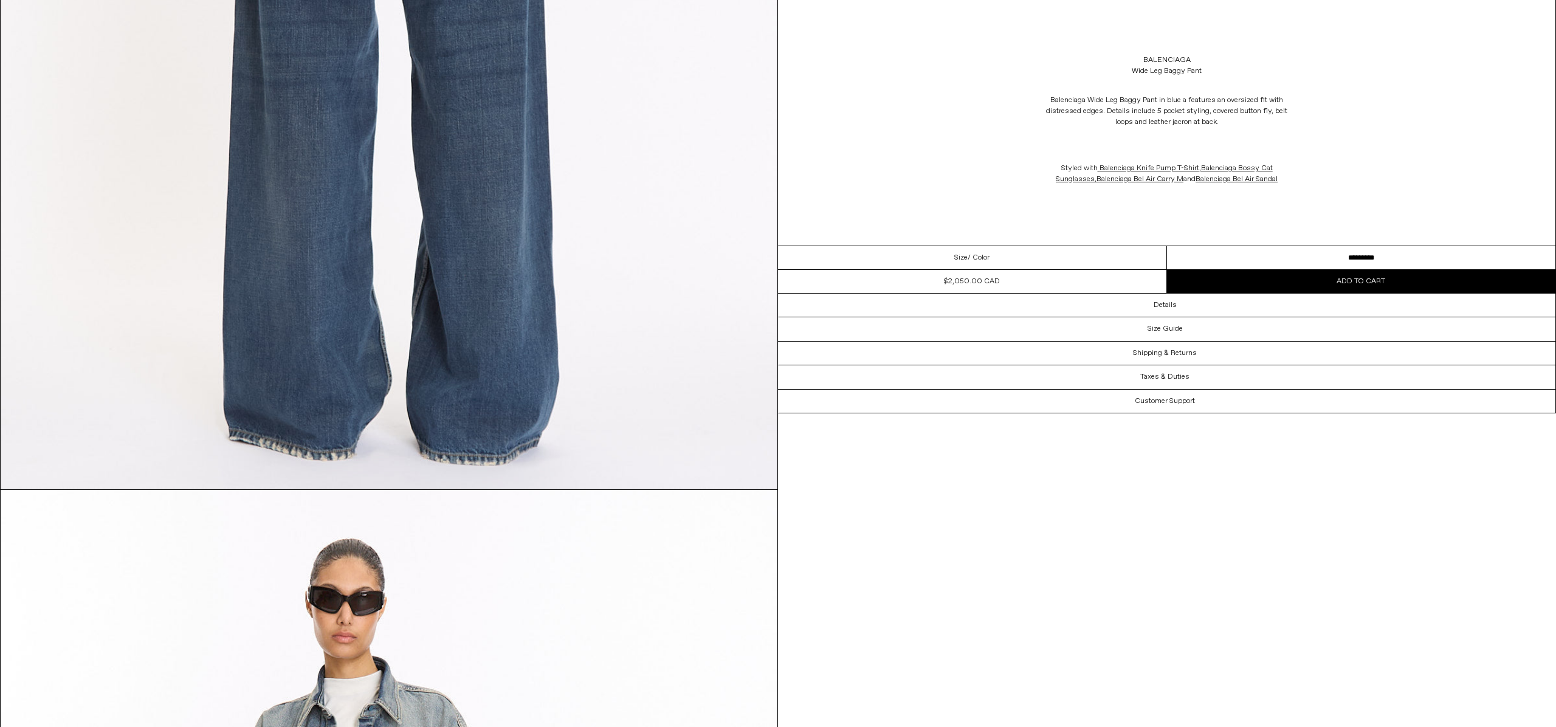
scroll to position [3275, 0]
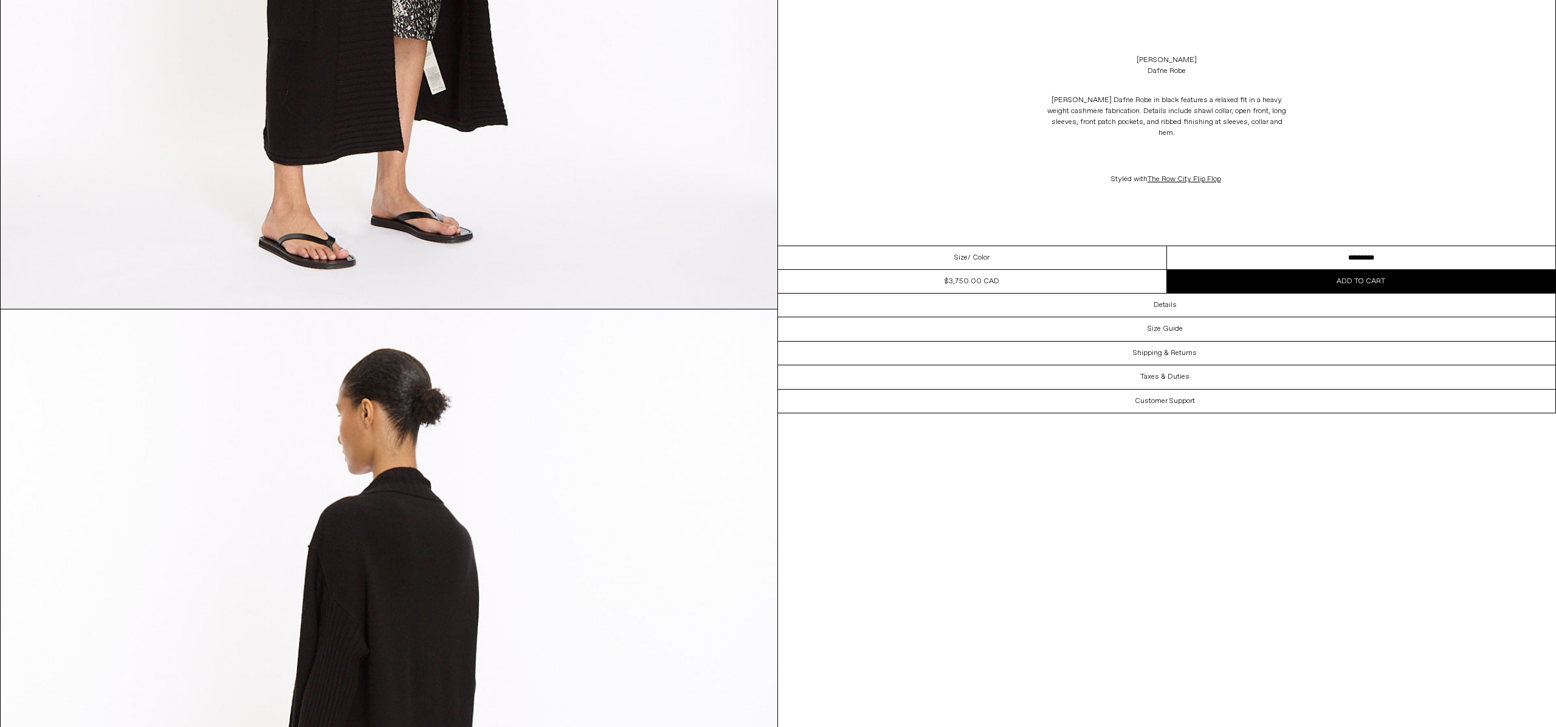
scroll to position [2699, 0]
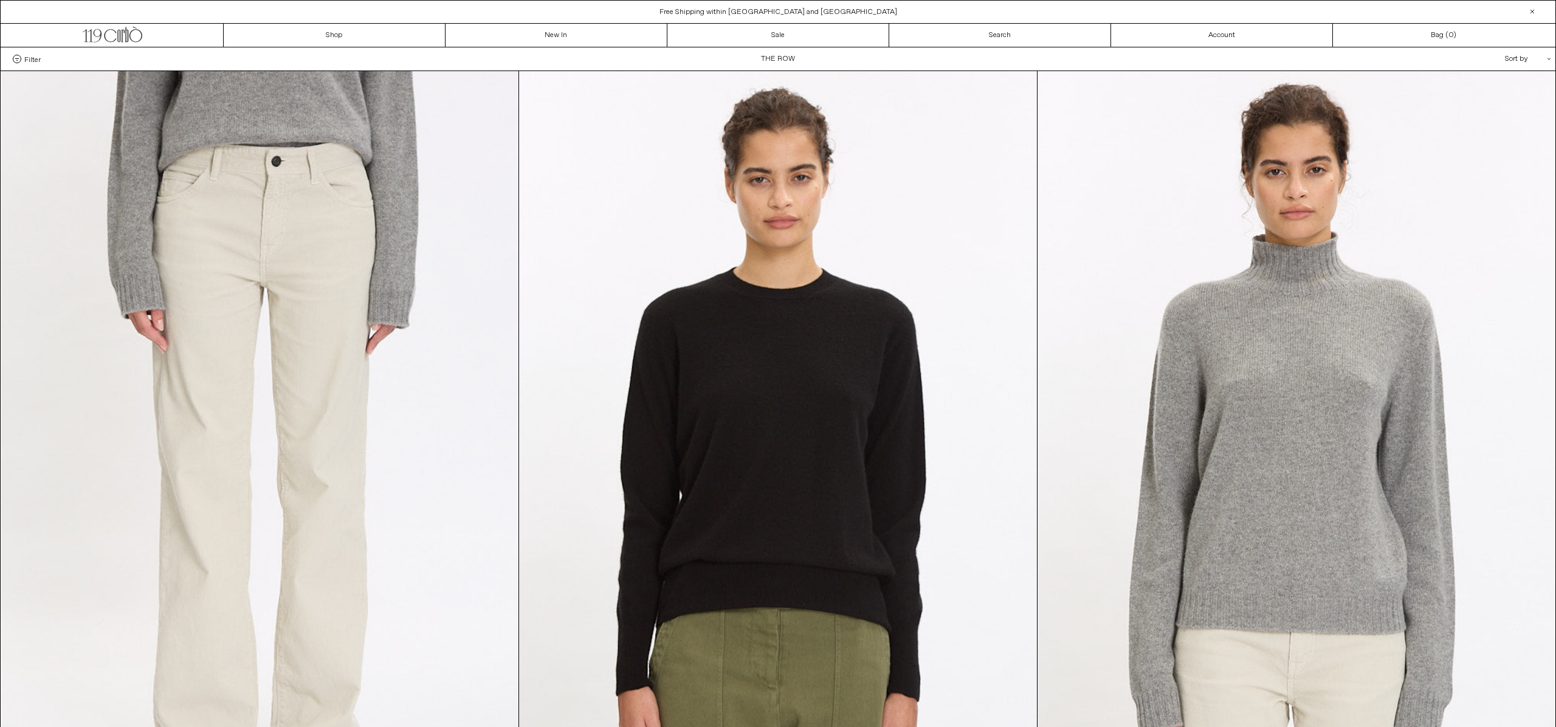
click at [1527, 63] on div "Sort by .cls-1{fill:#231f20}" at bounding box center [1488, 58] width 109 height 23
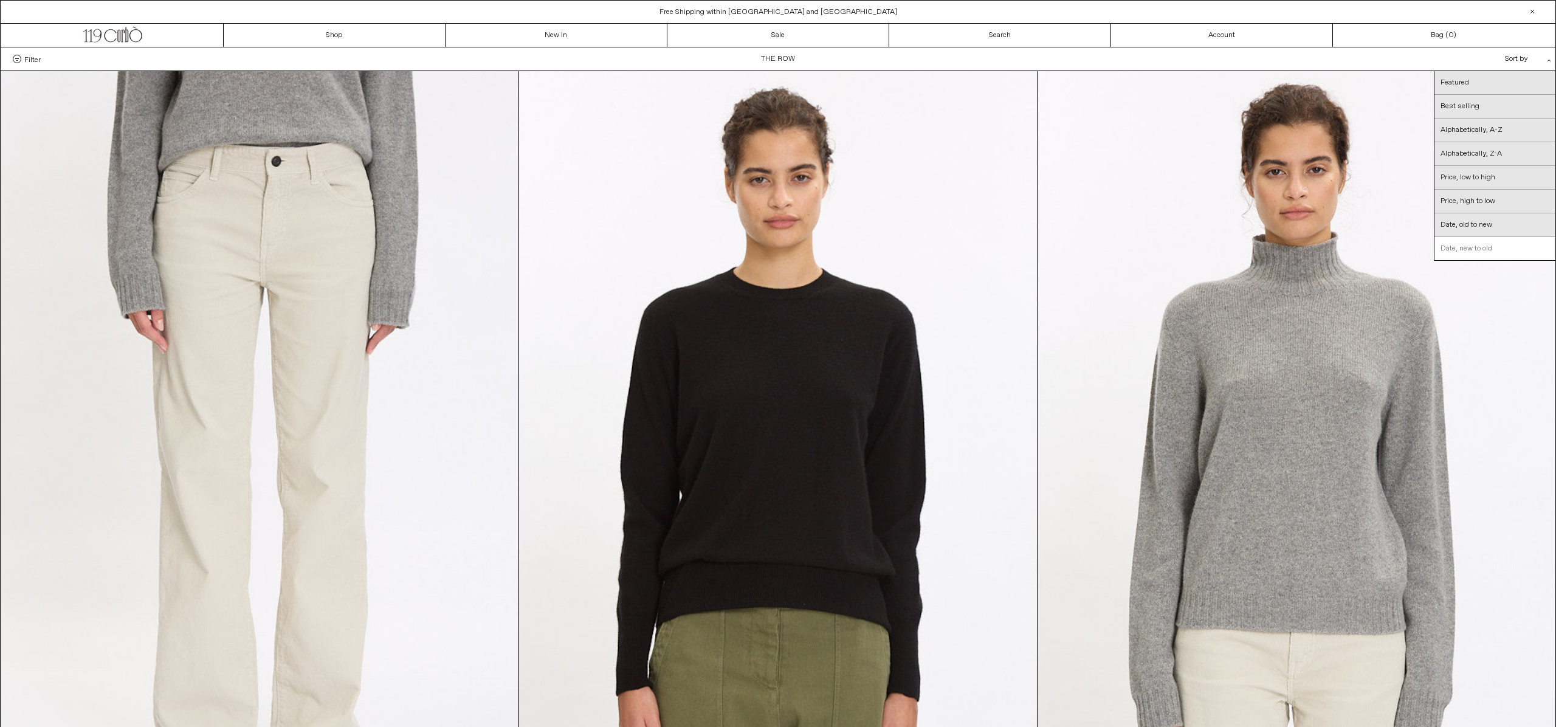
click at [1511, 251] on link "Date, new to old" at bounding box center [1494, 248] width 121 height 23
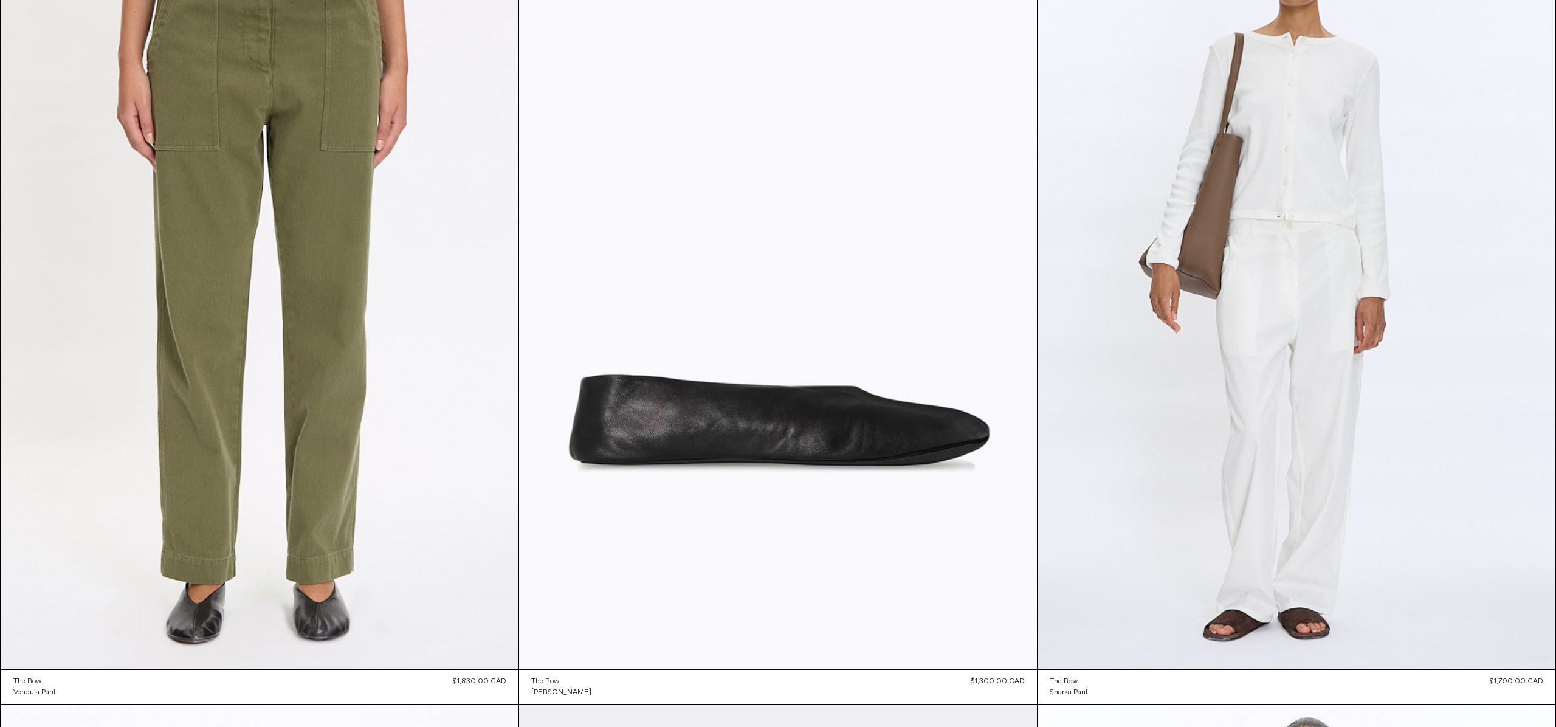
scroll to position [2615, 0]
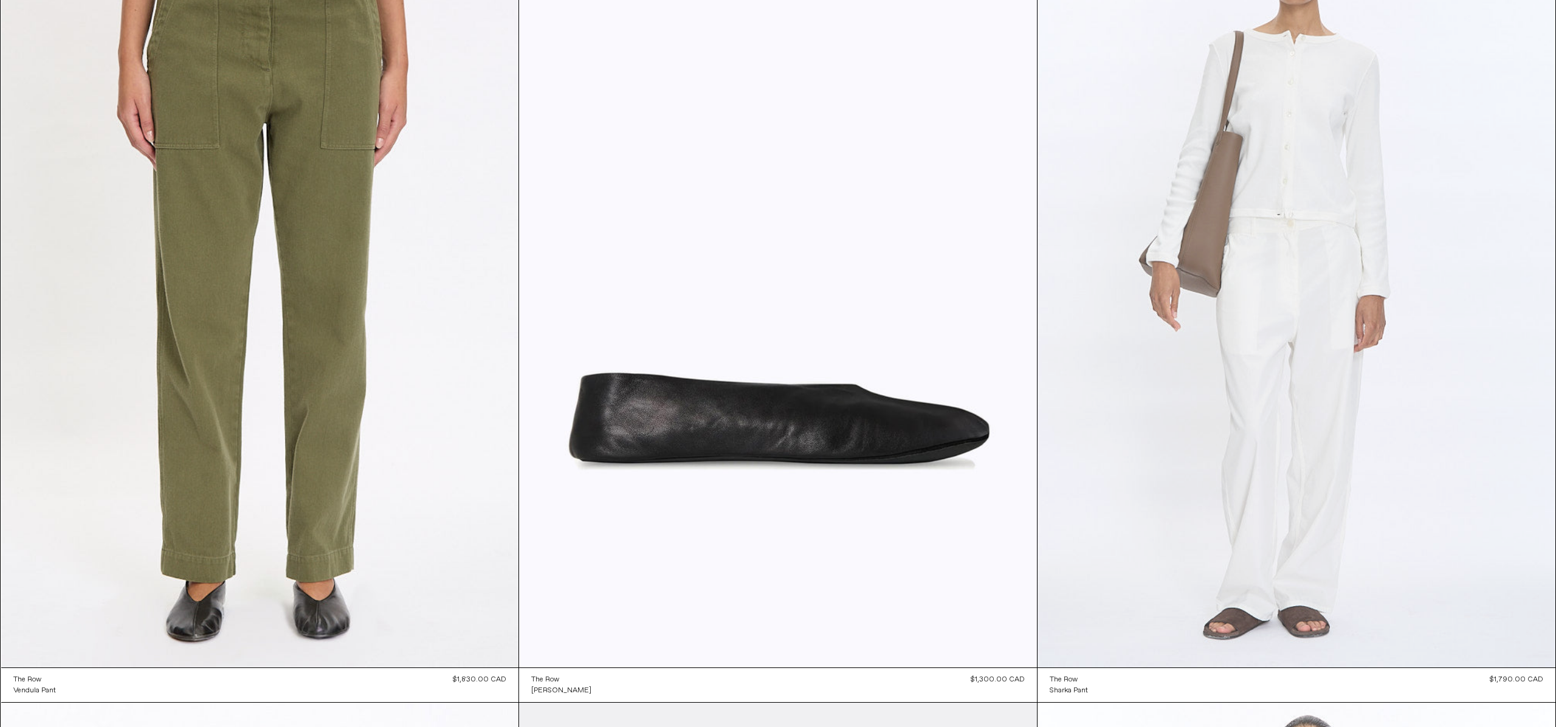
click at [1366, 267] on at bounding box center [1296, 279] width 518 height 777
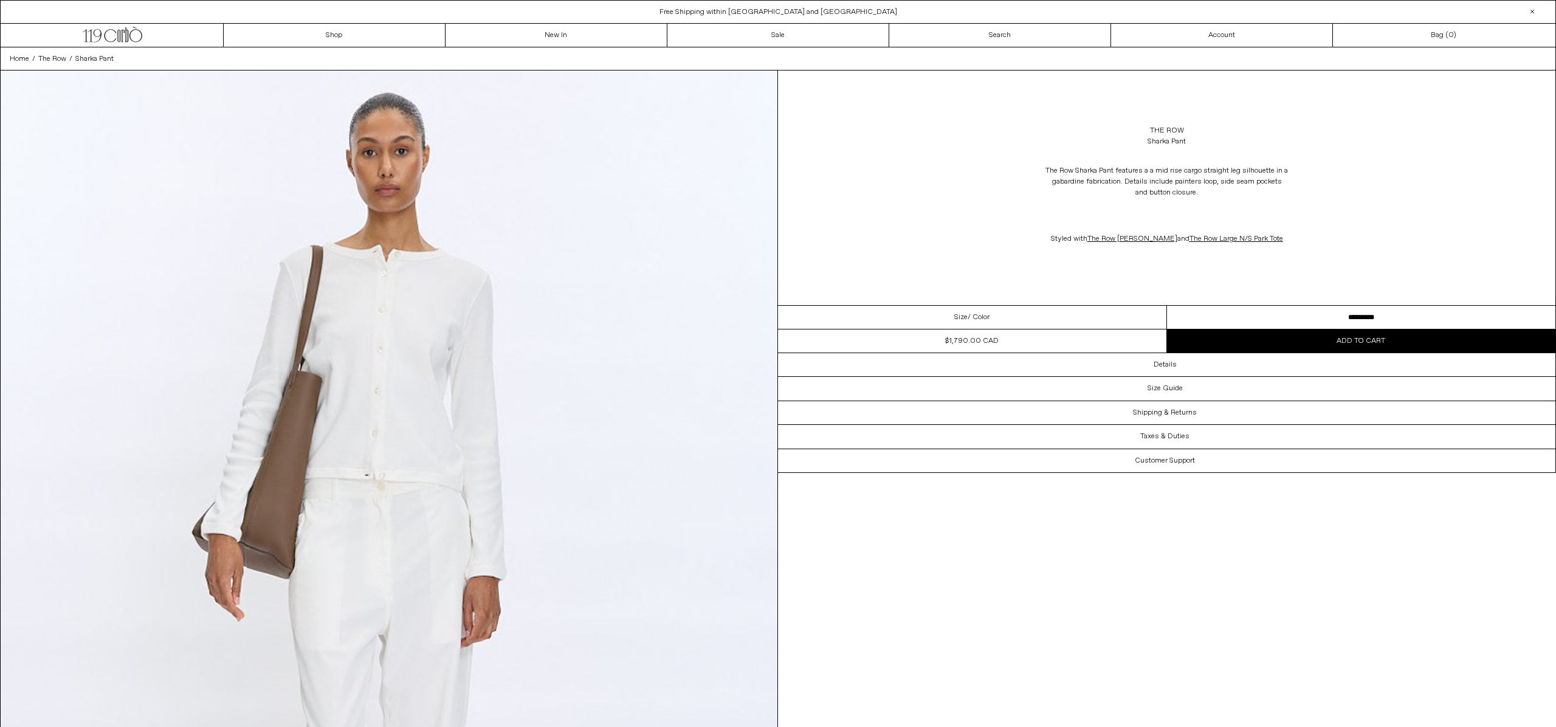
click at [1342, 337] on span "Add to cart" at bounding box center [1360, 341] width 49 height 10
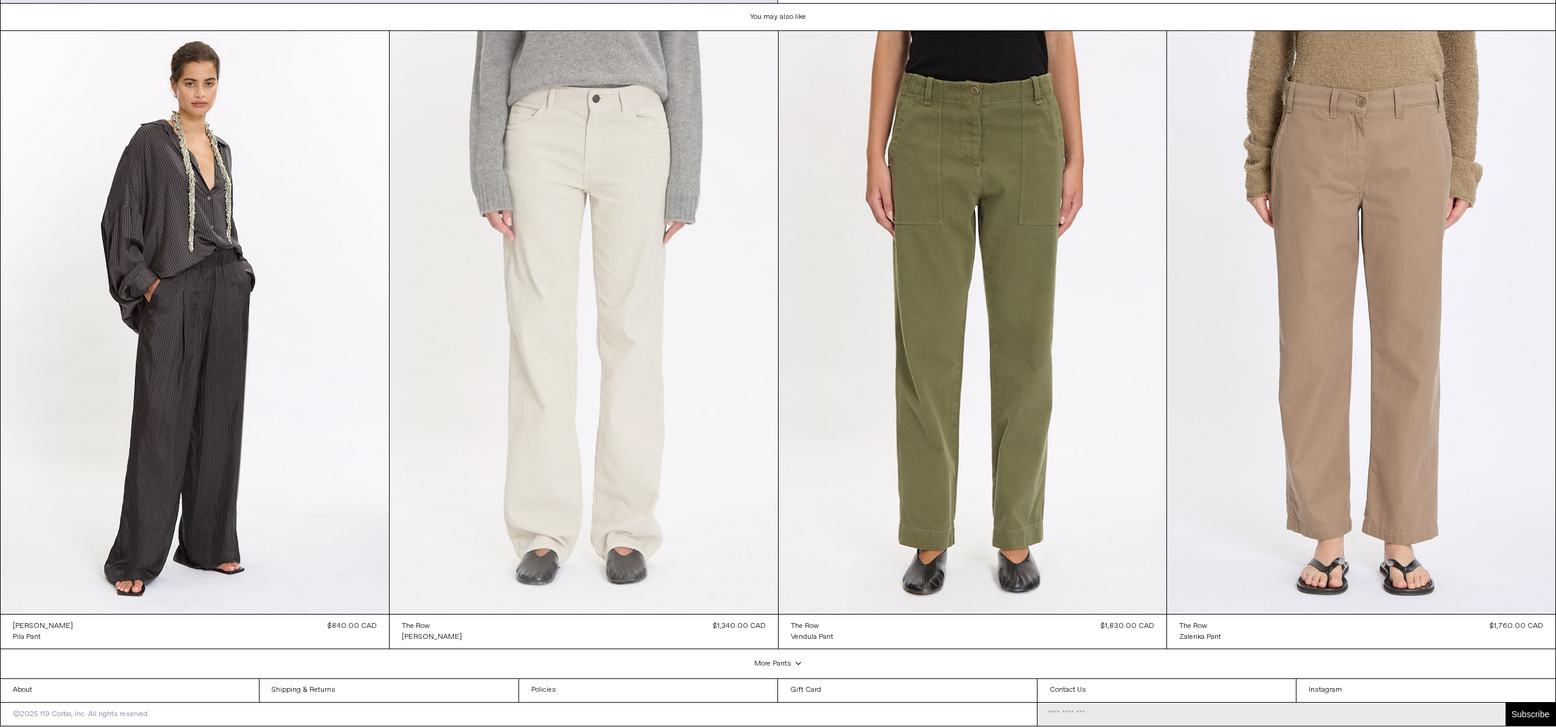
scroll to position [5895, 0]
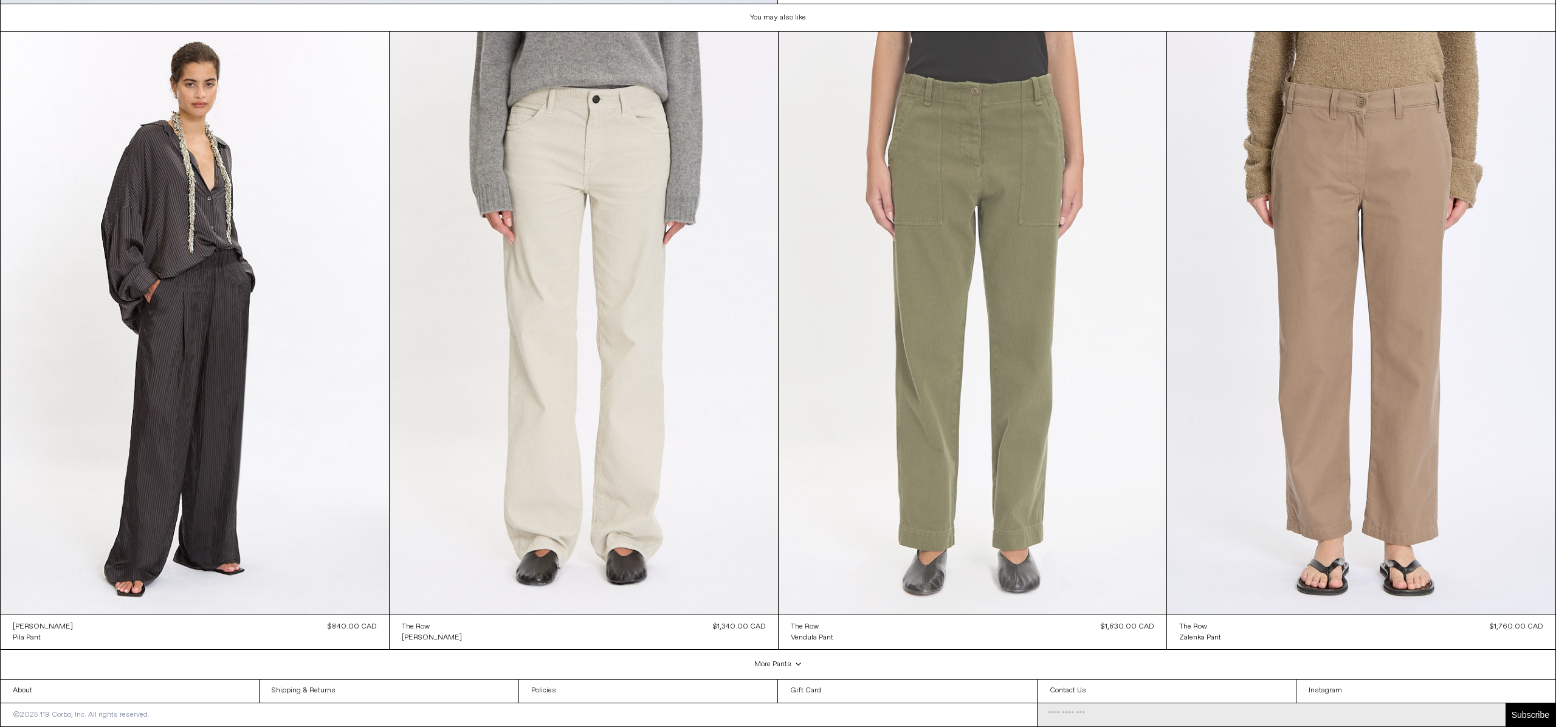
click at [978, 339] on at bounding box center [973, 323] width 388 height 582
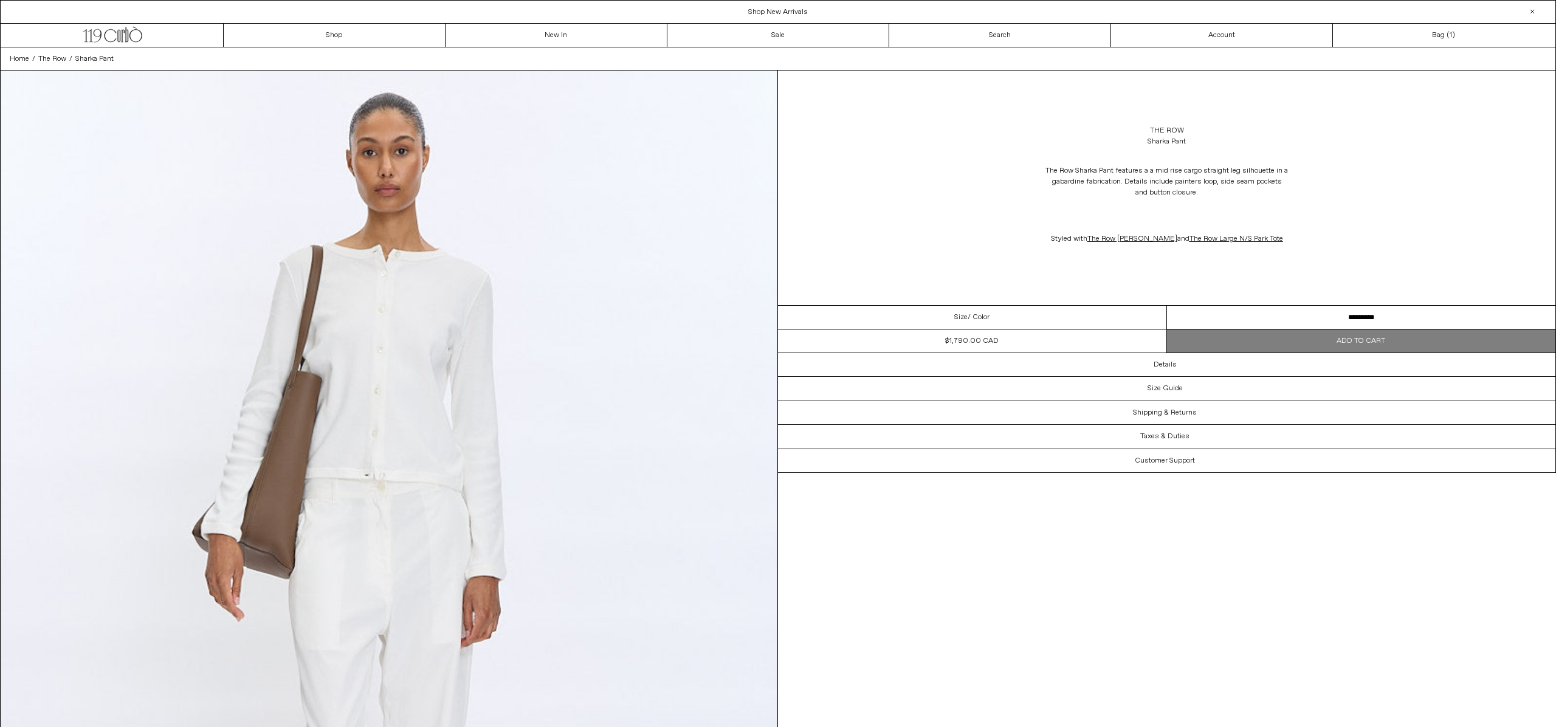
scroll to position [0, 0]
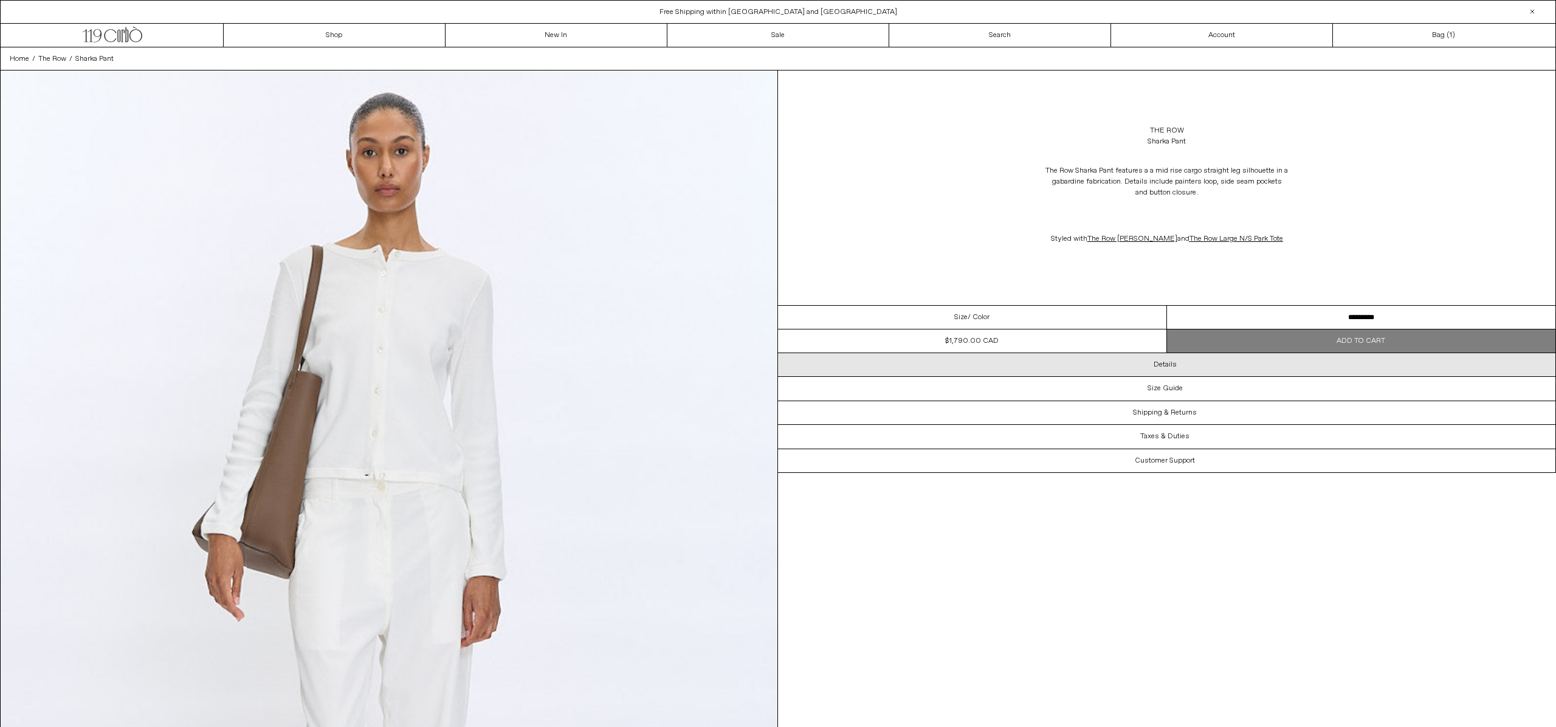
click at [1282, 365] on div "Details" at bounding box center [1166, 364] width 777 height 23
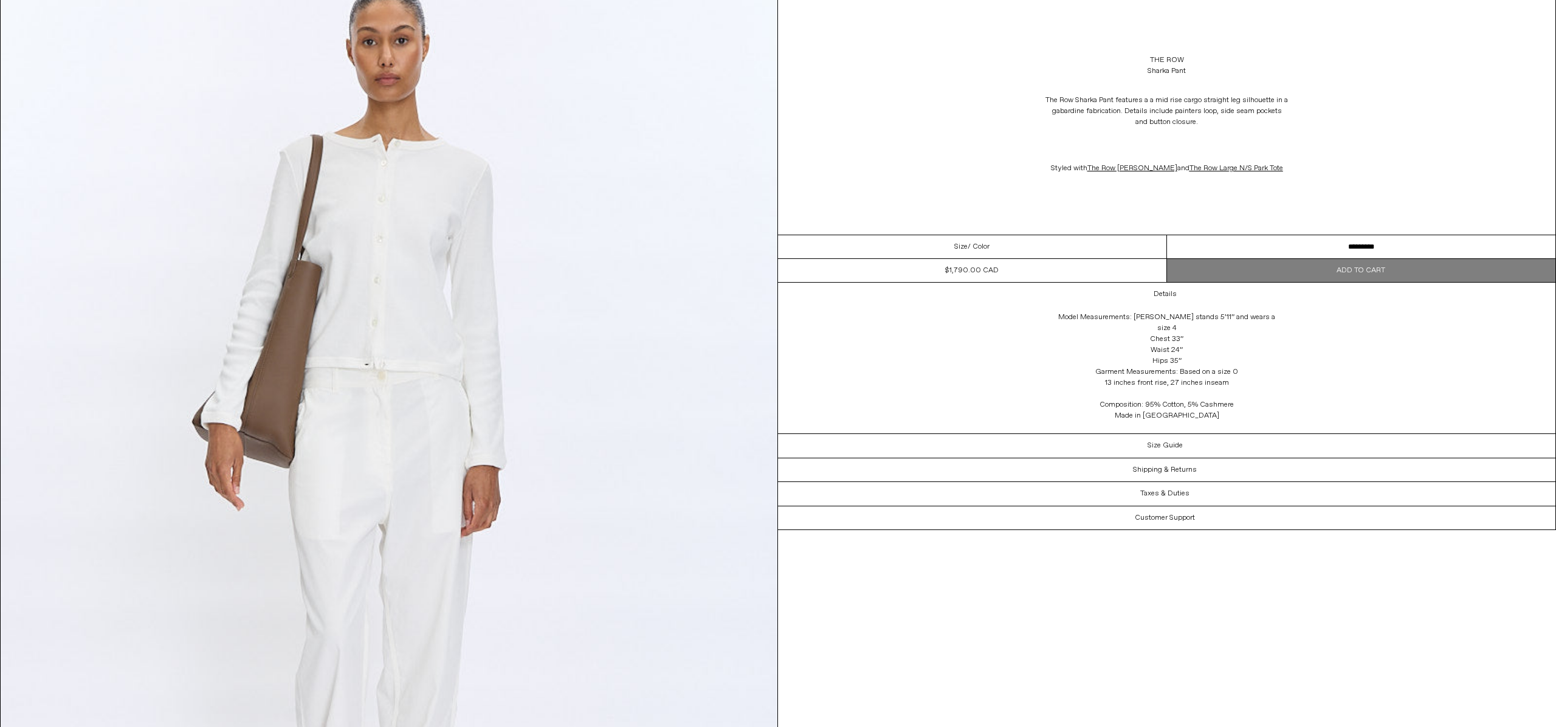
scroll to position [142, 0]
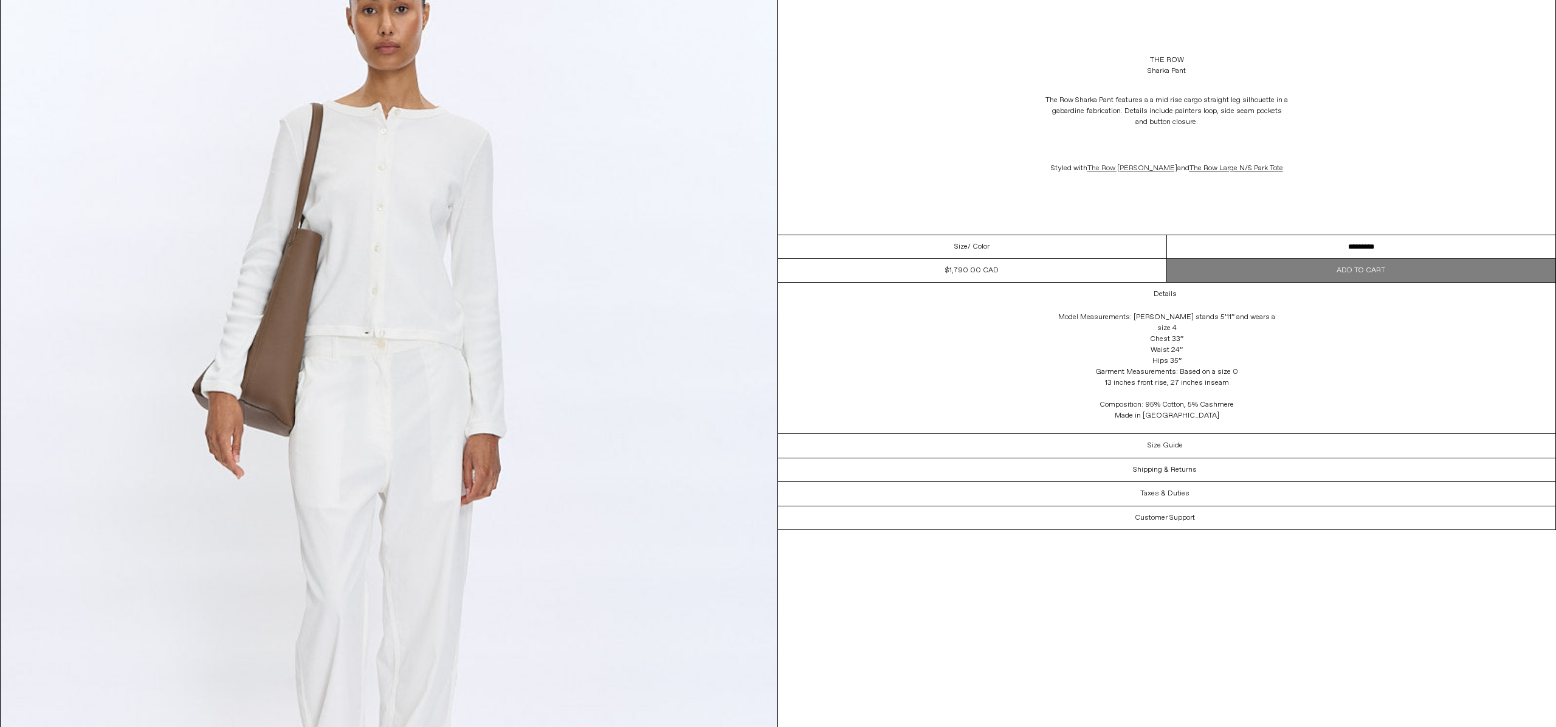
click at [1132, 170] on span "The Row Gretas Cardigan" at bounding box center [1132, 168] width 90 height 10
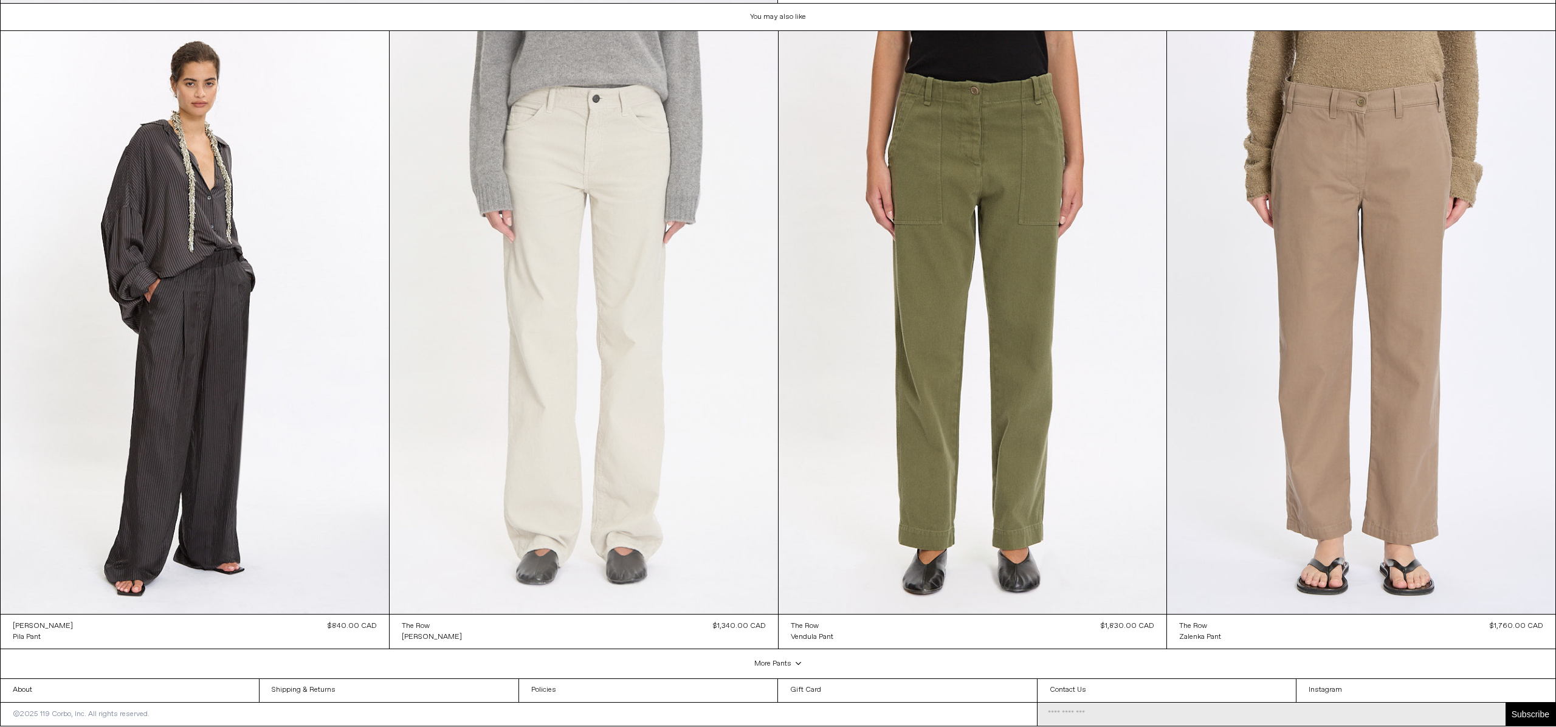
scroll to position [3952, 0]
click at [636, 276] on at bounding box center [584, 323] width 388 height 582
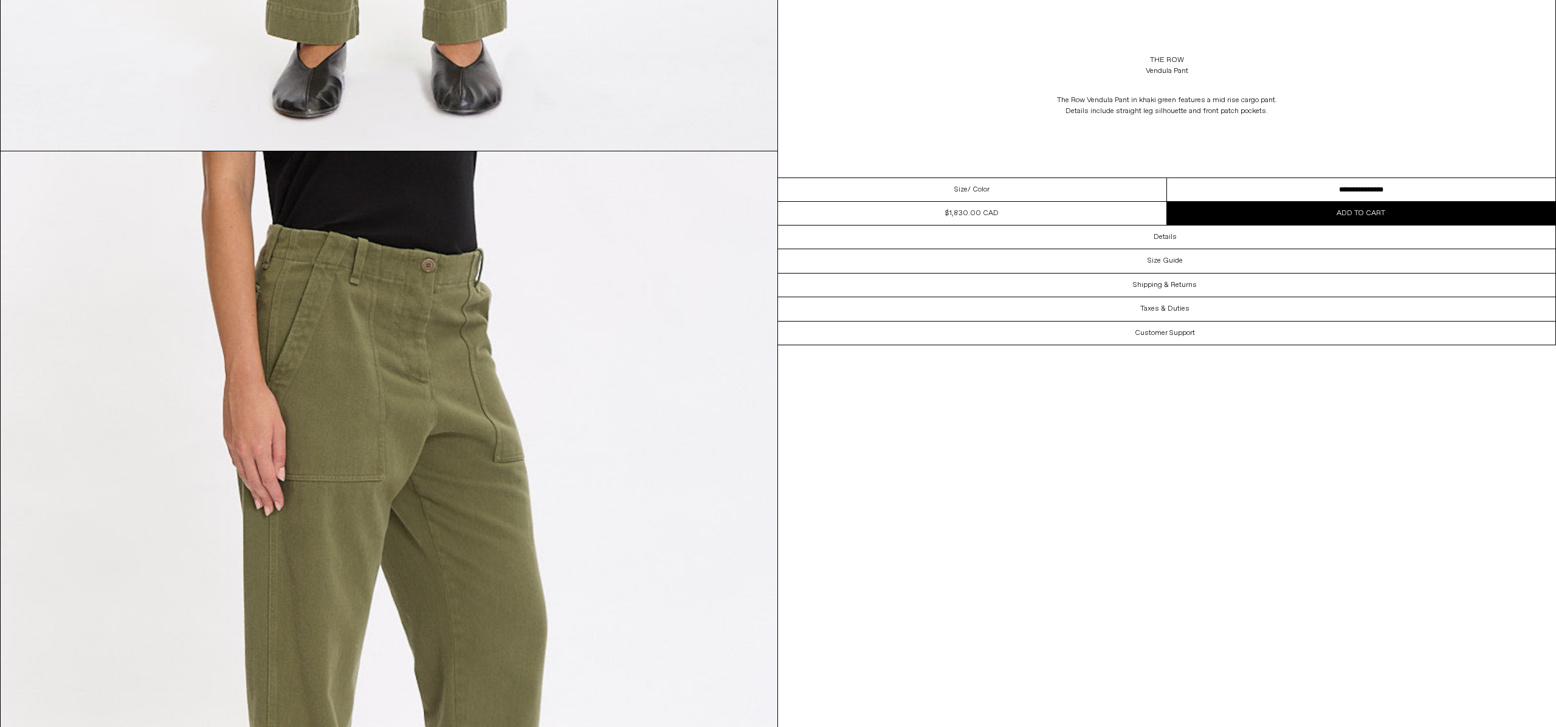
scroll to position [652, 0]
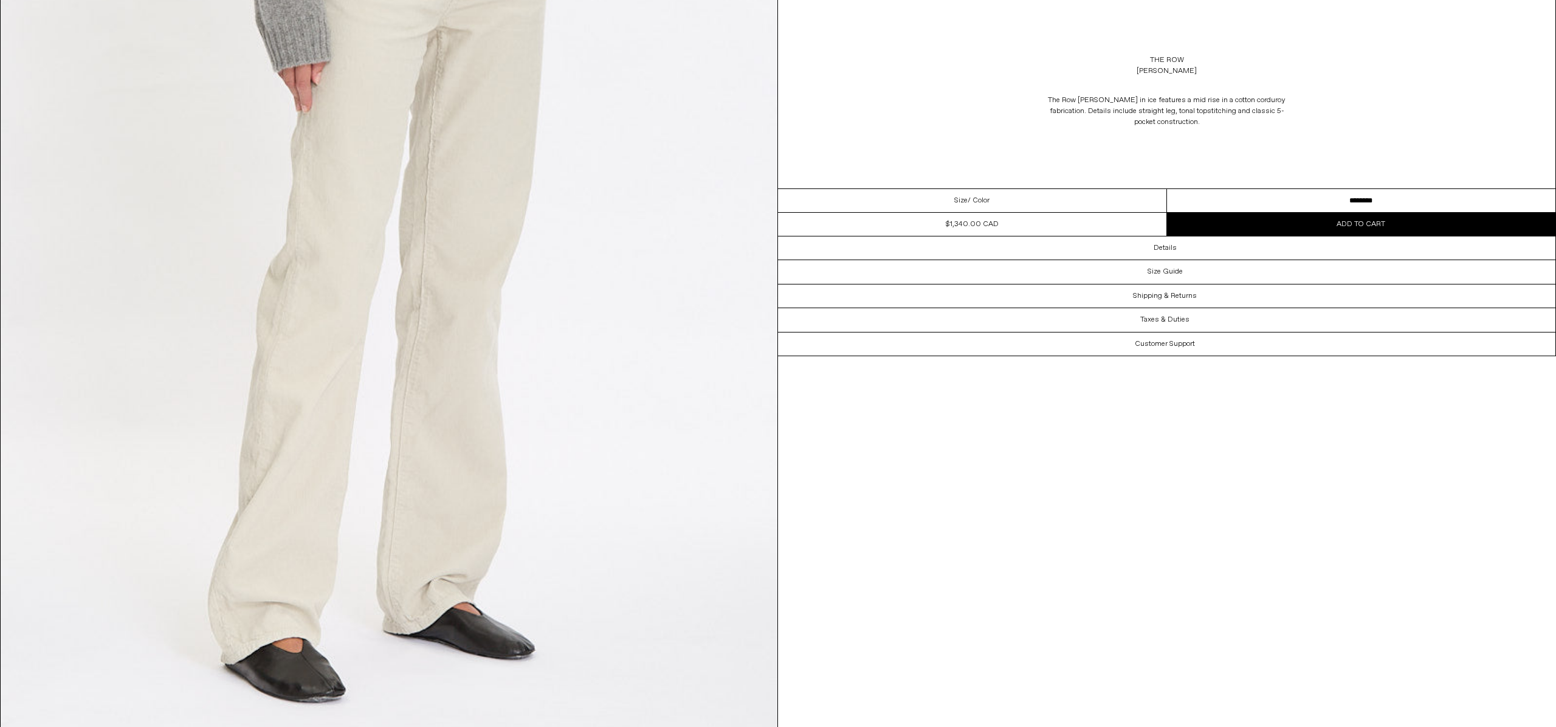
scroll to position [967, 0]
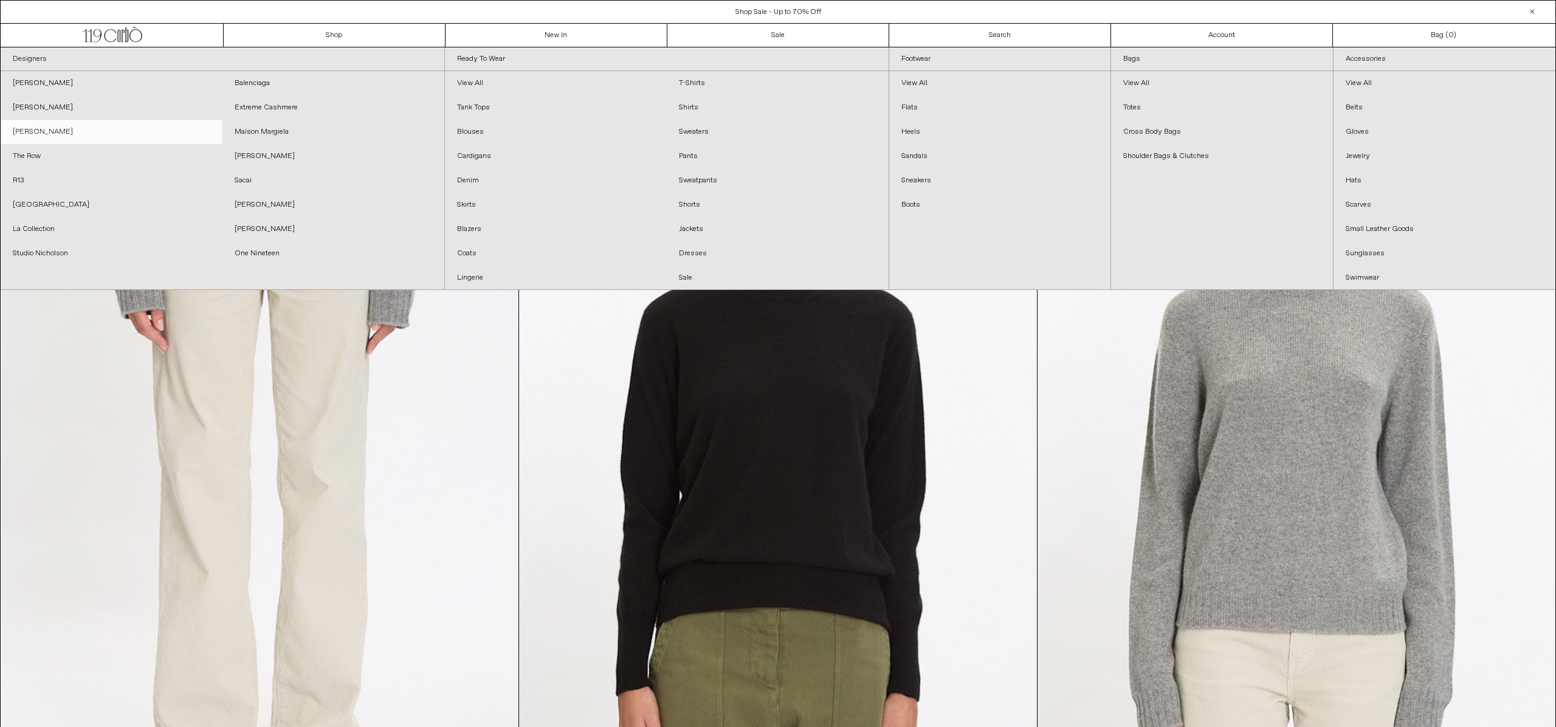
click at [22, 134] on link "[PERSON_NAME]" at bounding box center [112, 132] width 222 height 24
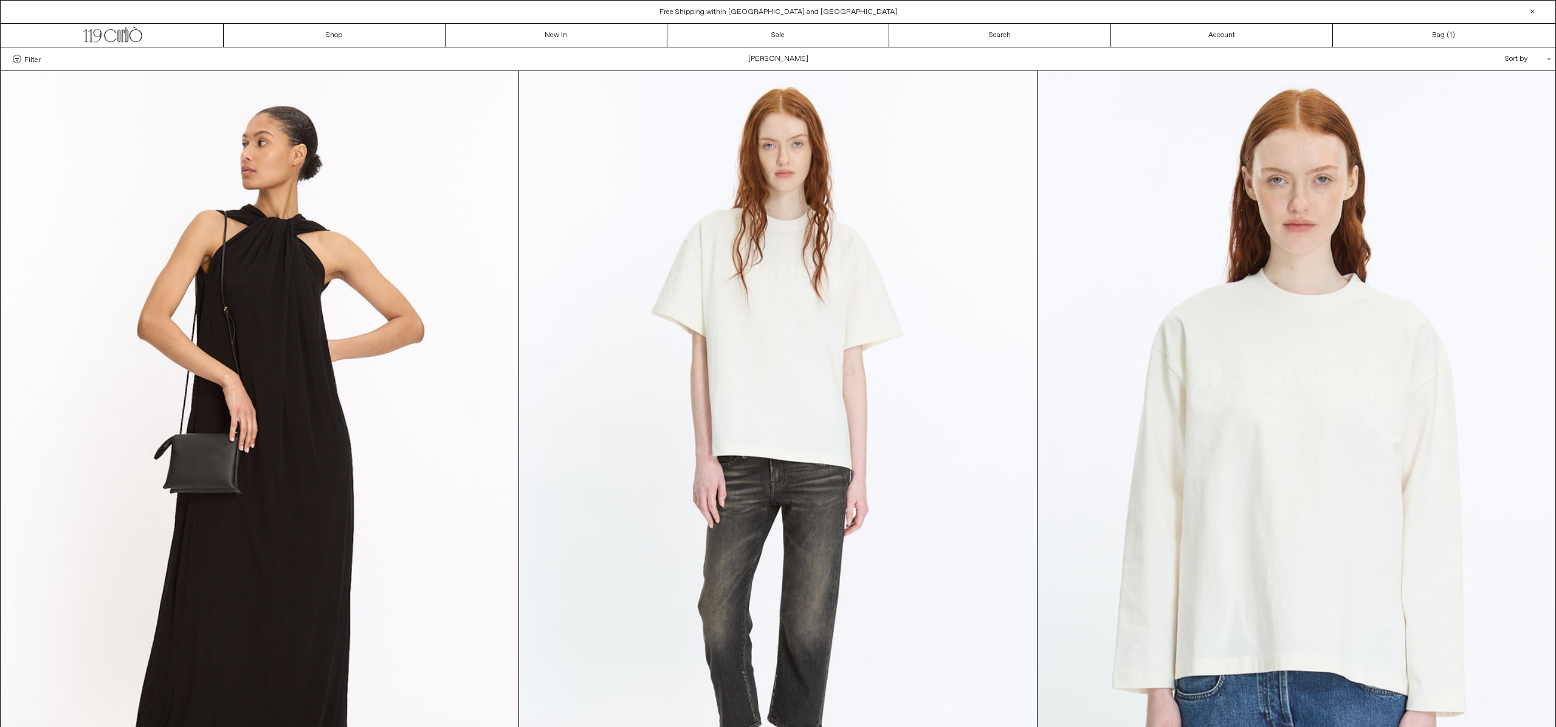
click at [1504, 63] on div "Sort by .cls-1{fill:#231f20}" at bounding box center [1488, 58] width 109 height 23
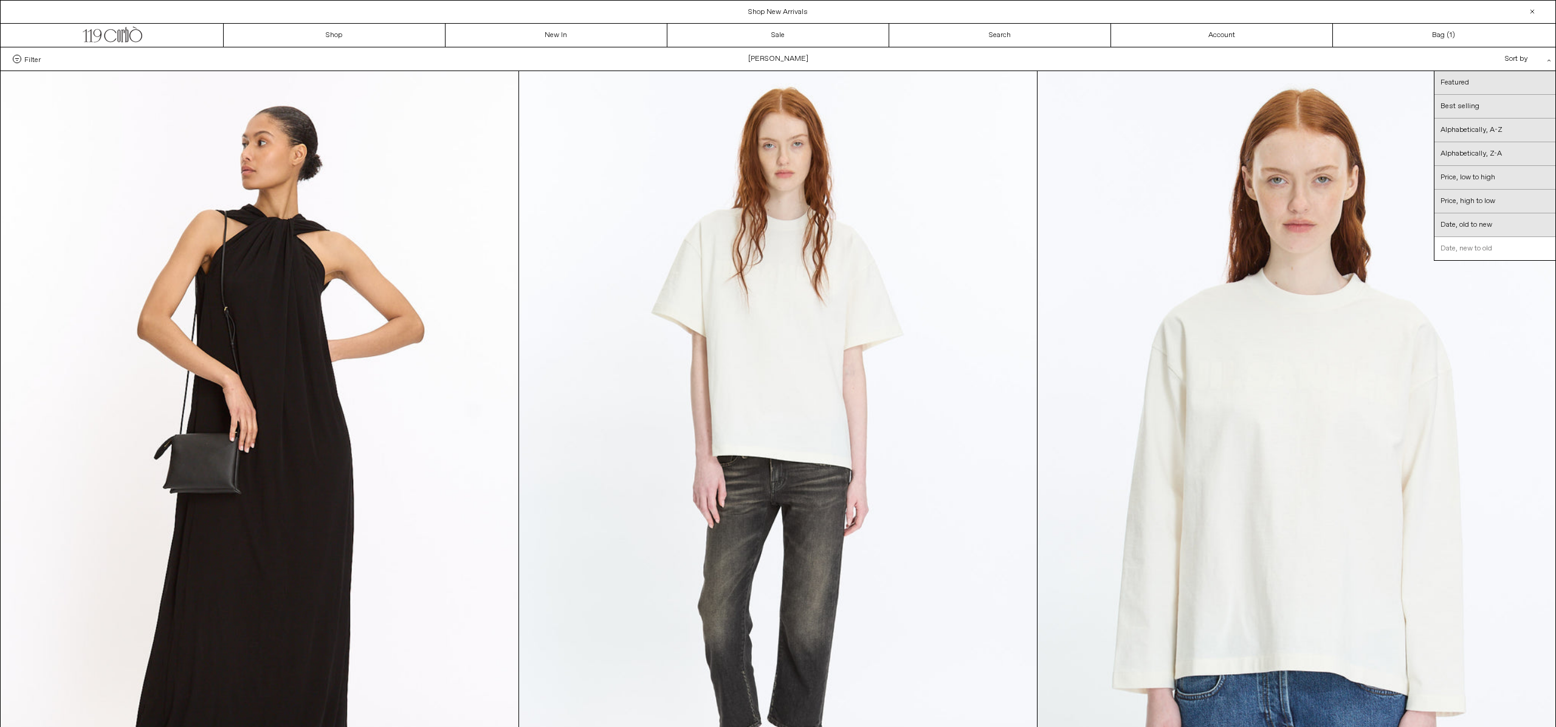
click at [1508, 248] on link "Date, new to old" at bounding box center [1494, 248] width 121 height 23
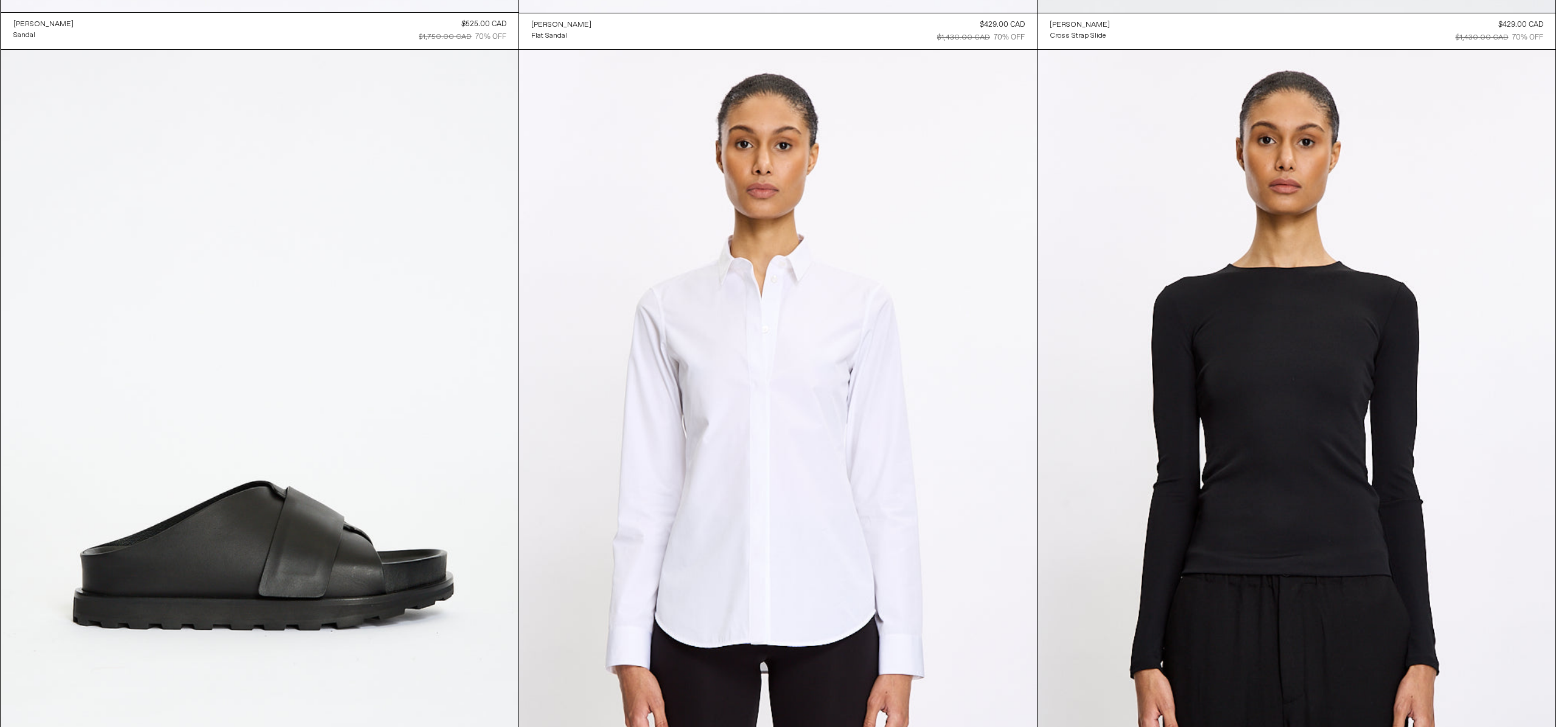
scroll to position [4085, 0]
